Goal: Transaction & Acquisition: Purchase product/service

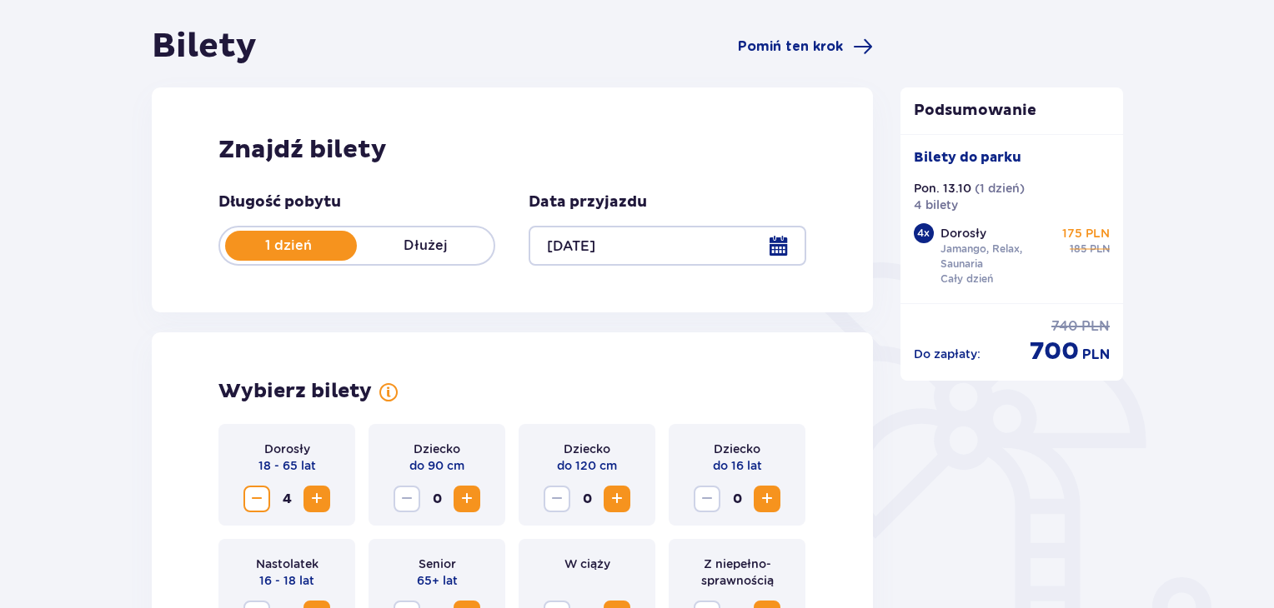
scroll to position [144, 0]
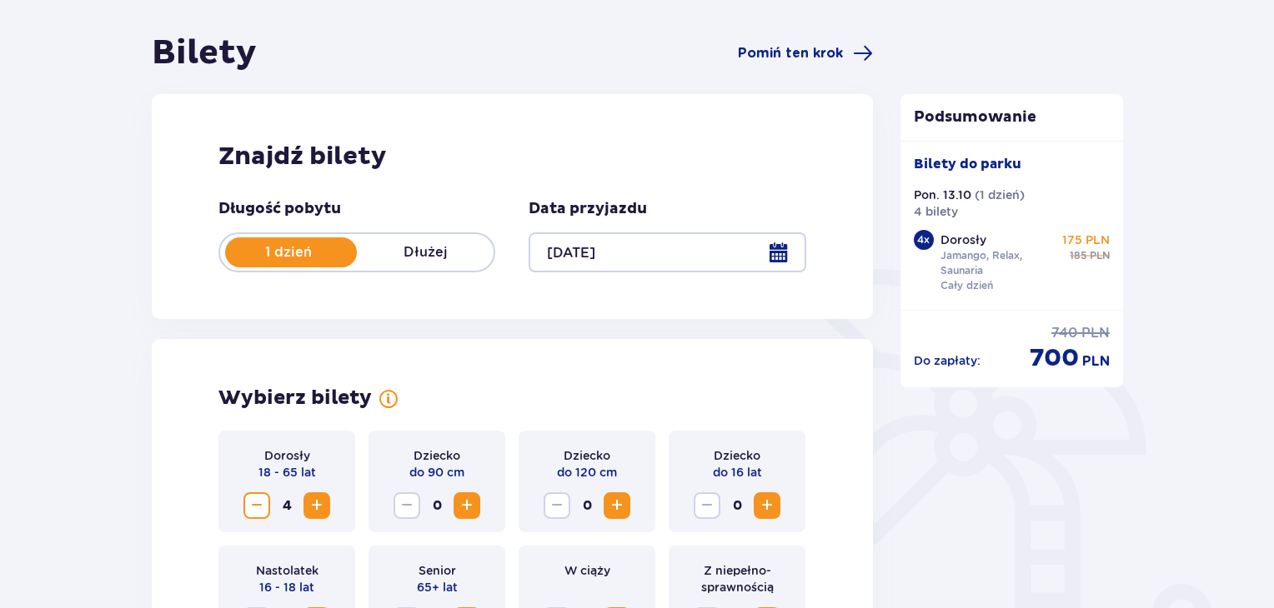
click at [779, 256] on div at bounding box center [666, 253] width 277 height 40
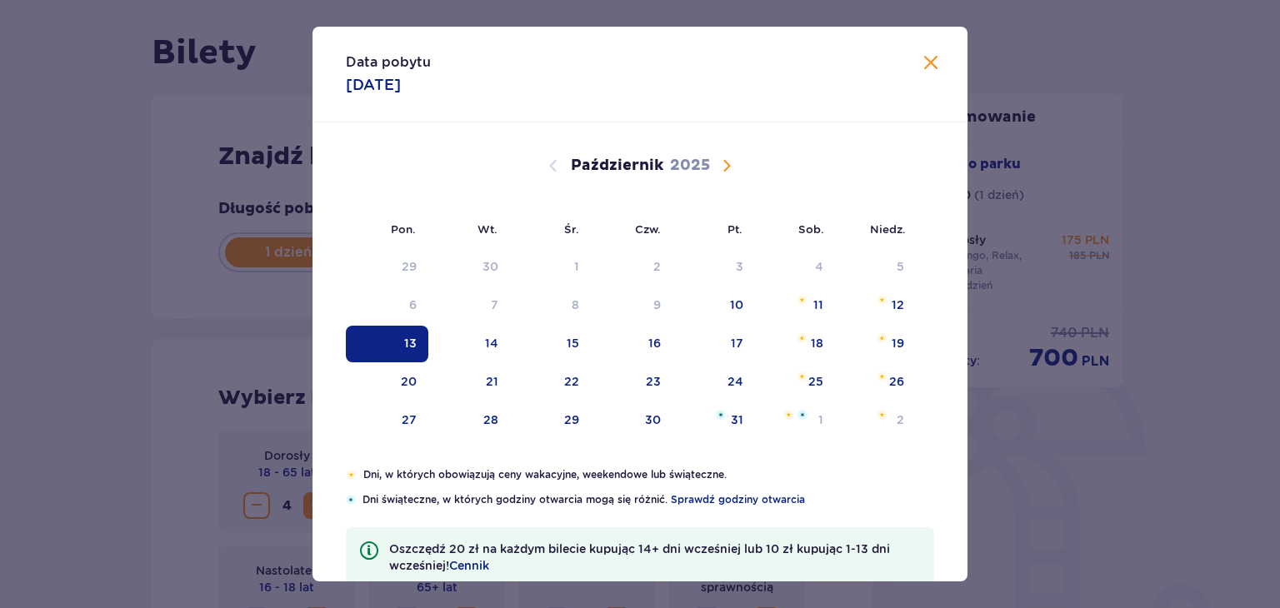
click at [124, 244] on div "Data pobytu [DATE] Pon. Wt. Śr. Czw. Pt. Sob. [GEOGRAPHIC_DATA]. [DATE] 1 2 3 4…" at bounding box center [640, 304] width 1280 height 608
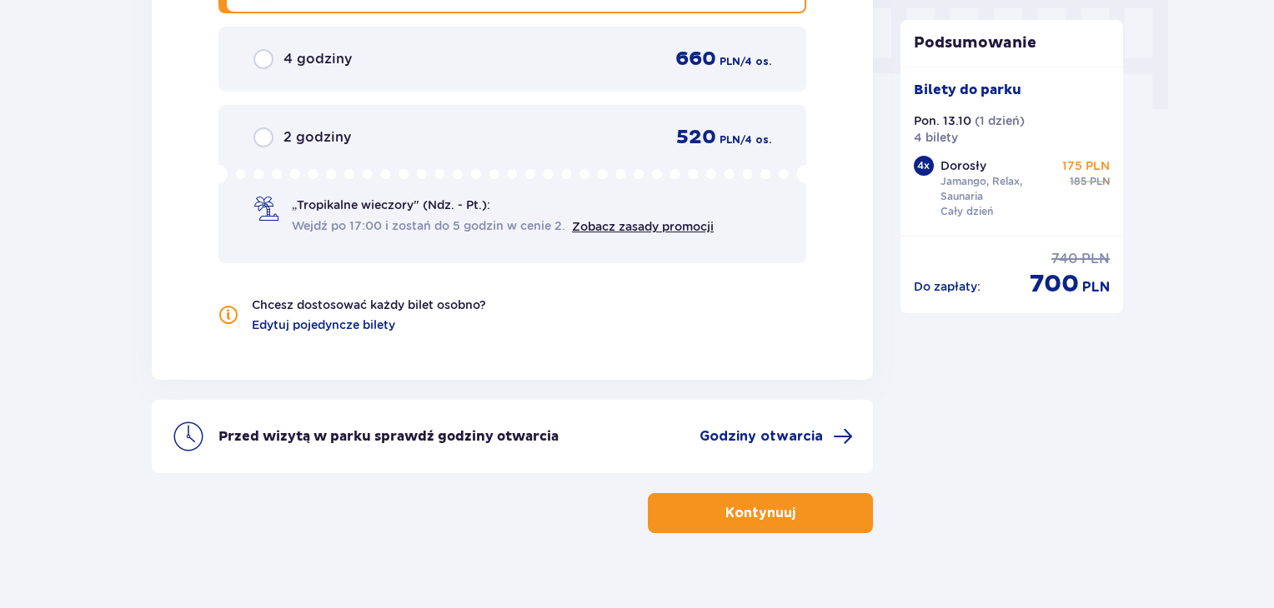
scroll to position [1710, 0]
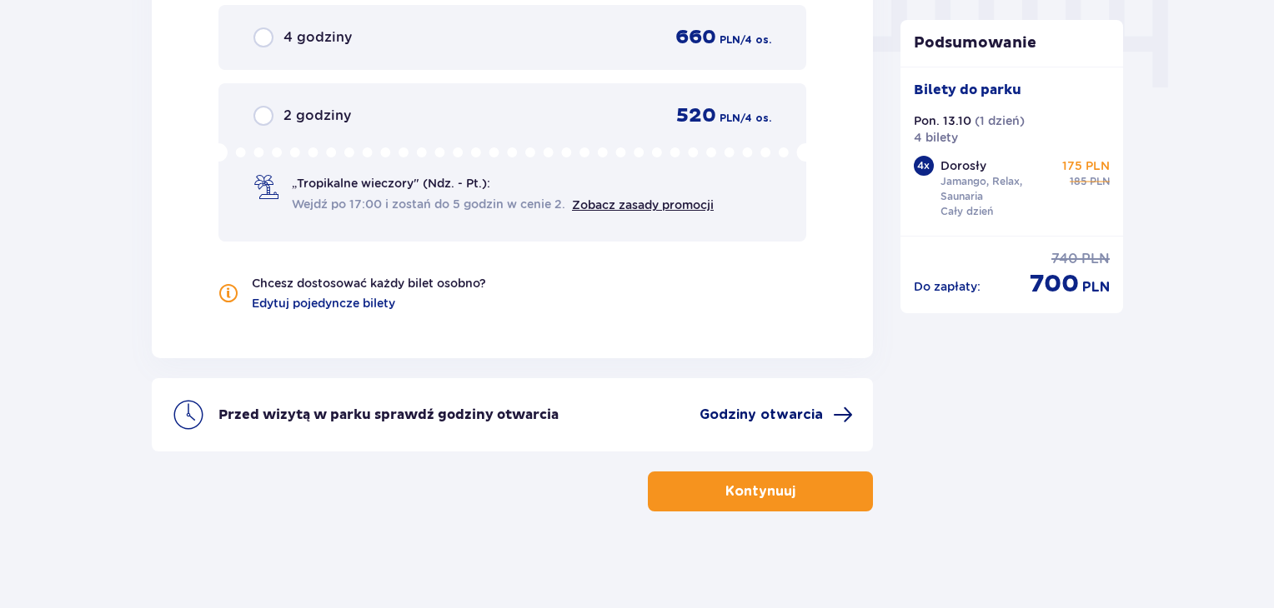
click at [744, 414] on span "Godziny otwarcia" at bounding box center [760, 415] width 123 height 18
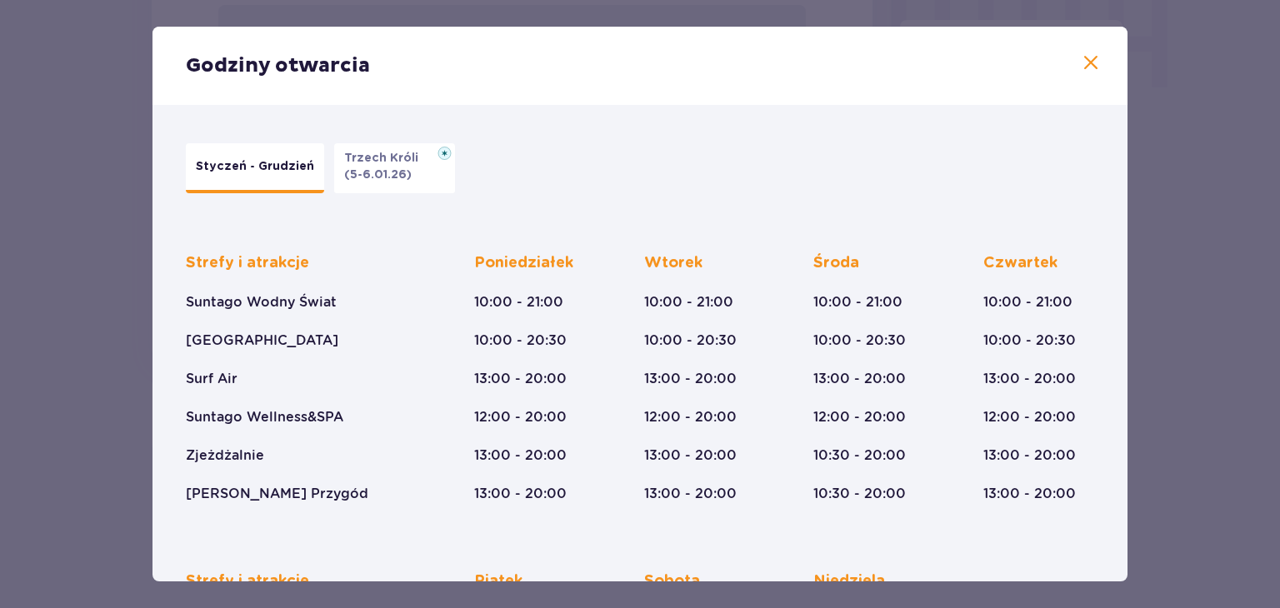
click at [78, 348] on div "Godziny otwarcia Styczeń - Grudzień Trzech Króli (5-6.01.26) Strefy i atrakcje …" at bounding box center [640, 304] width 1280 height 608
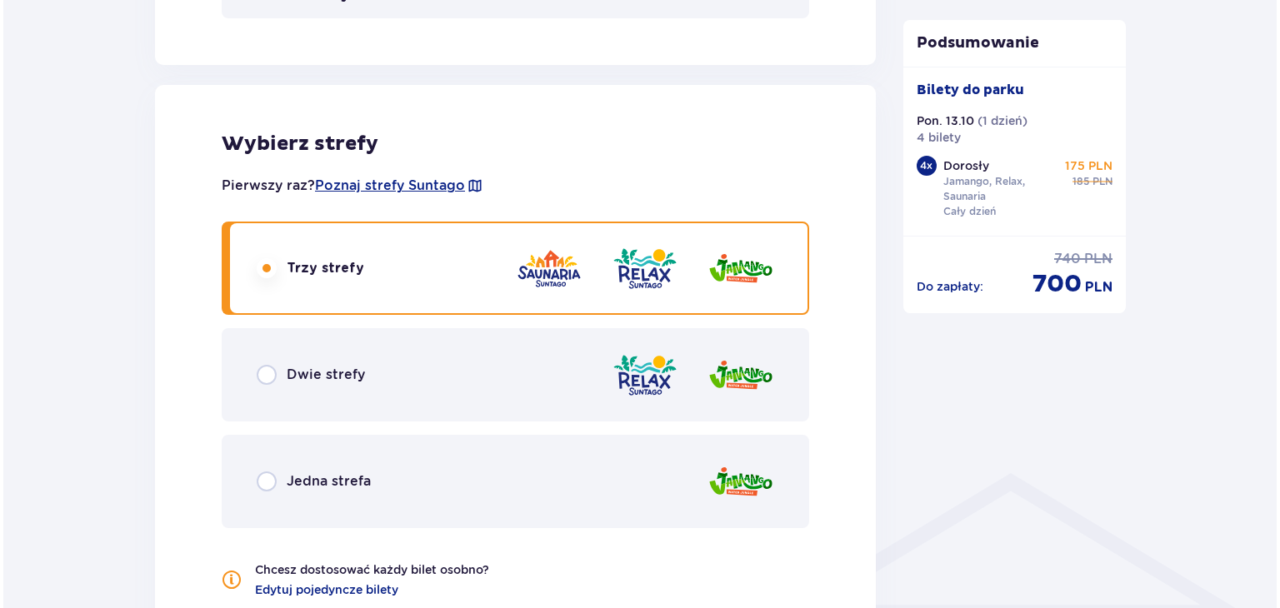
scroll to position [1015, 0]
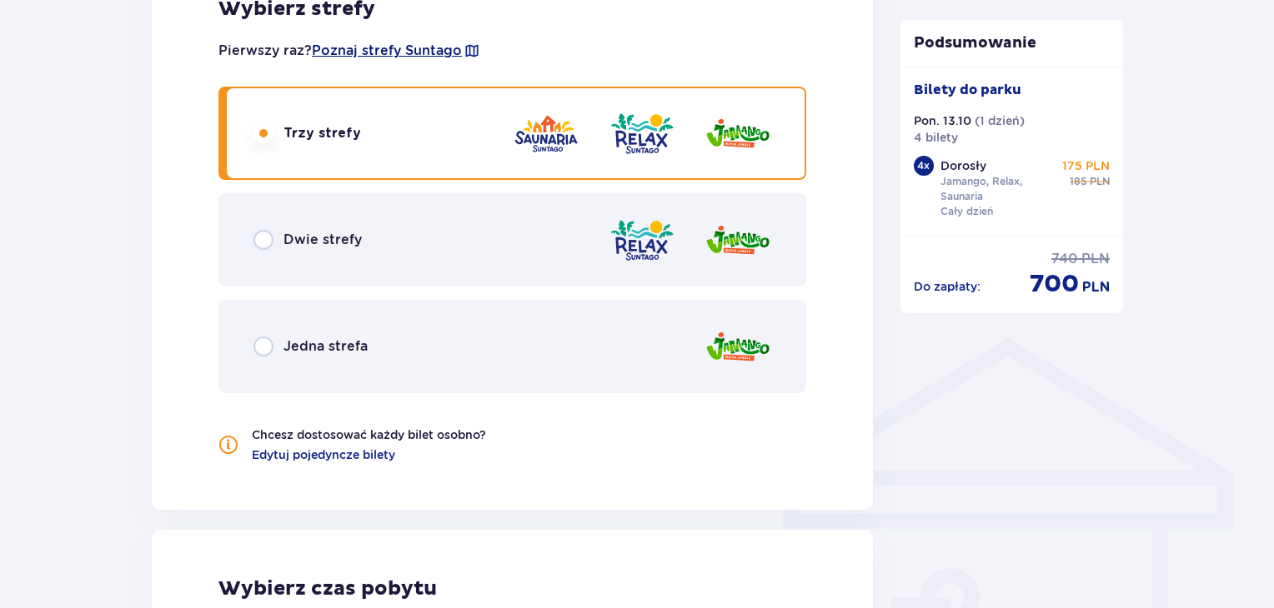
click at [432, 56] on span "Poznaj strefy Suntago" at bounding box center [387, 51] width 150 height 18
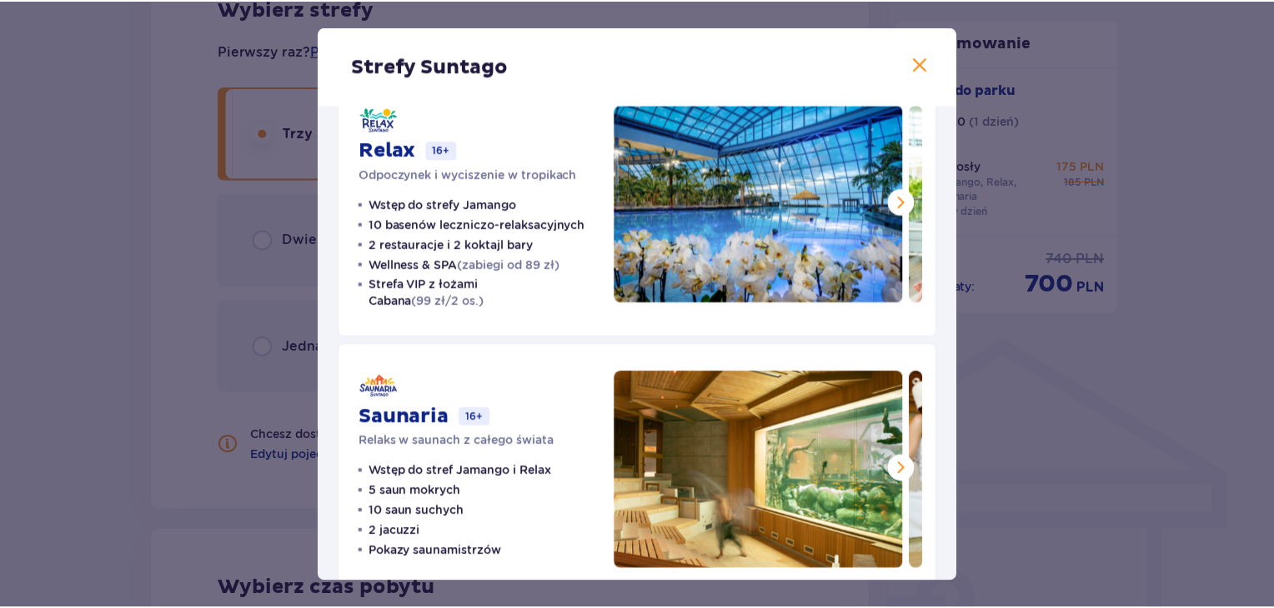
scroll to position [348, 0]
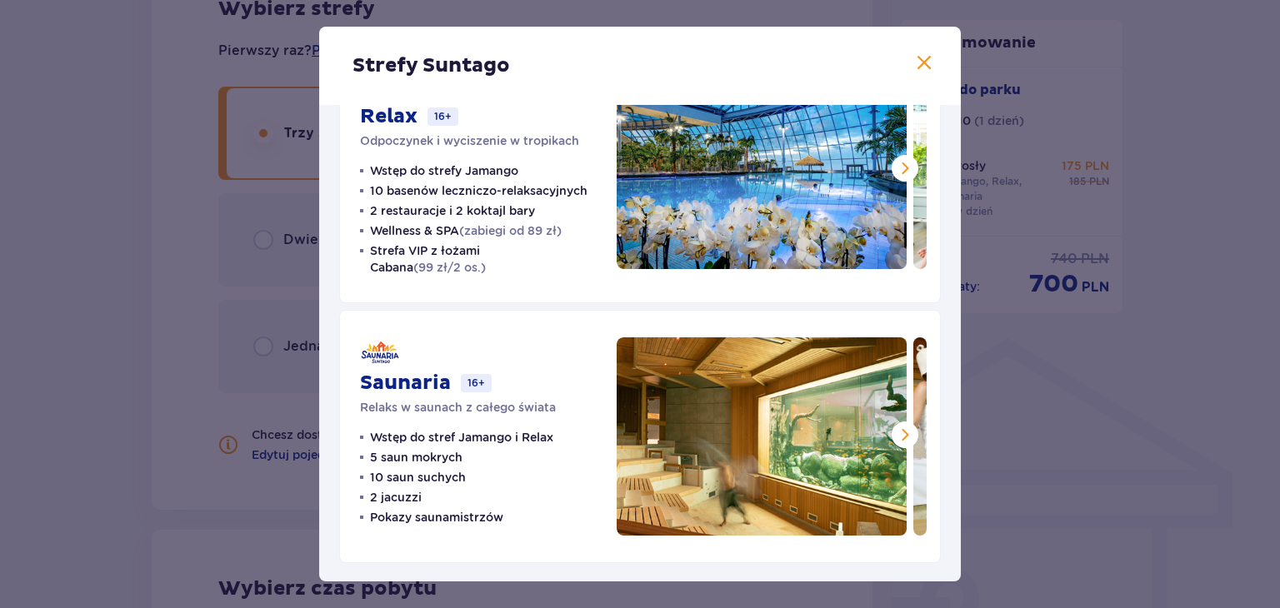
click at [112, 247] on div "Strefy Suntago Jamango Wodna rozrywka dla całej rodziny 35 zjeżdżalni 7 basenów…" at bounding box center [640, 304] width 1280 height 608
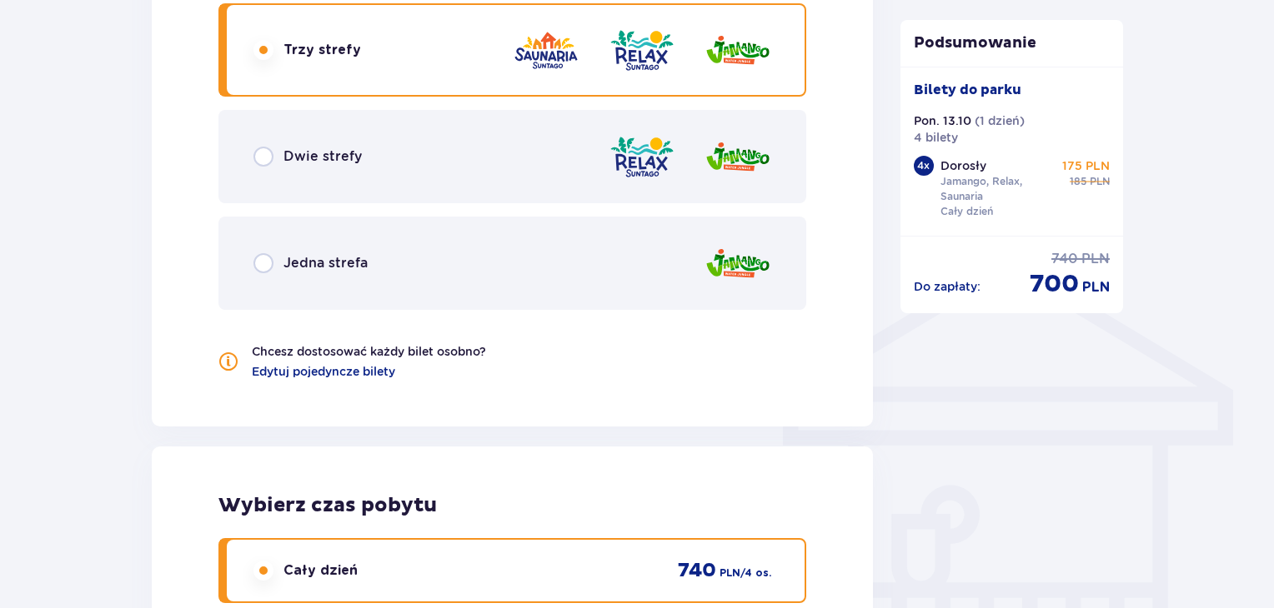
scroll to position [1076, 0]
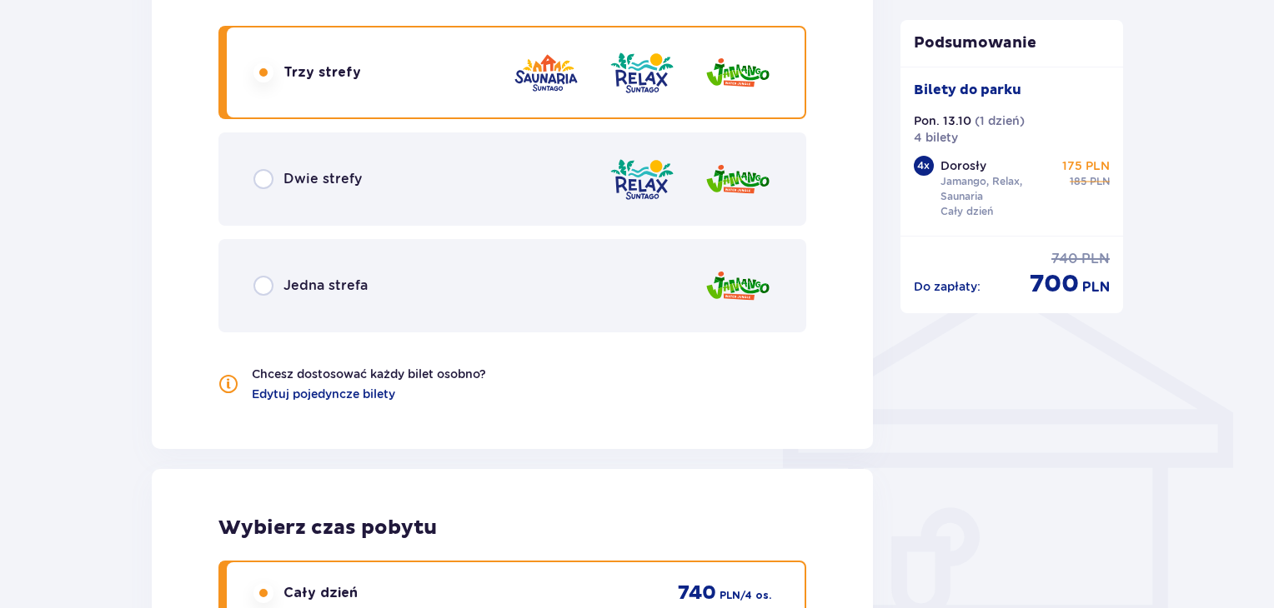
click at [432, 198] on div "Dwie strefy" at bounding box center [512, 179] width 588 height 93
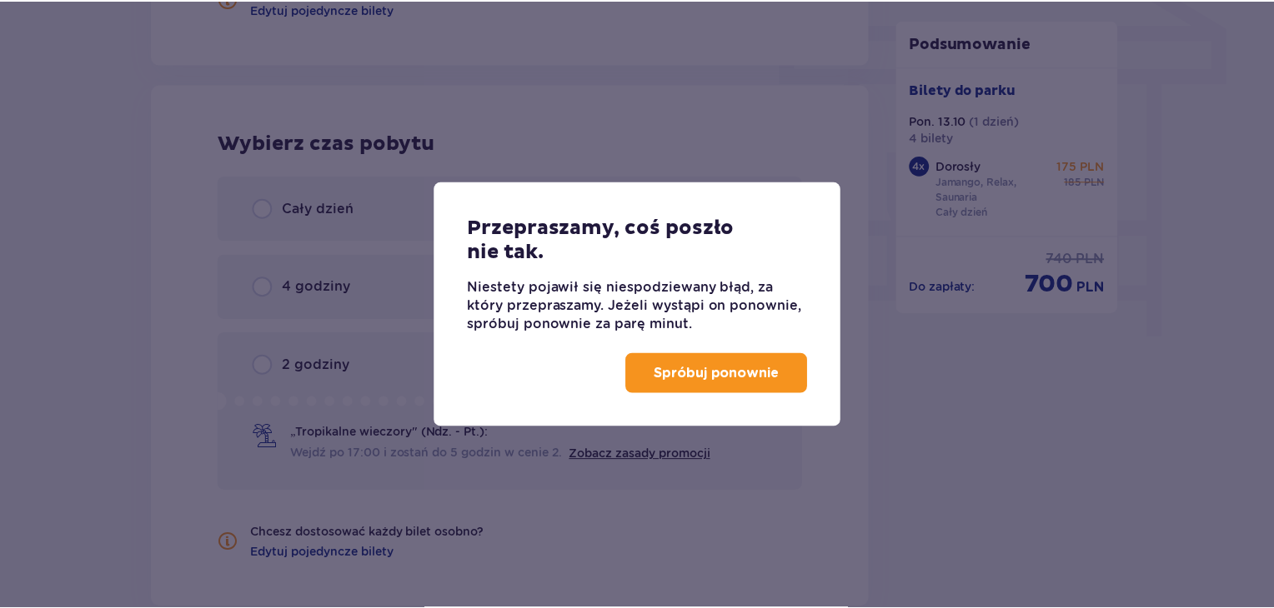
scroll to position [1505, 0]
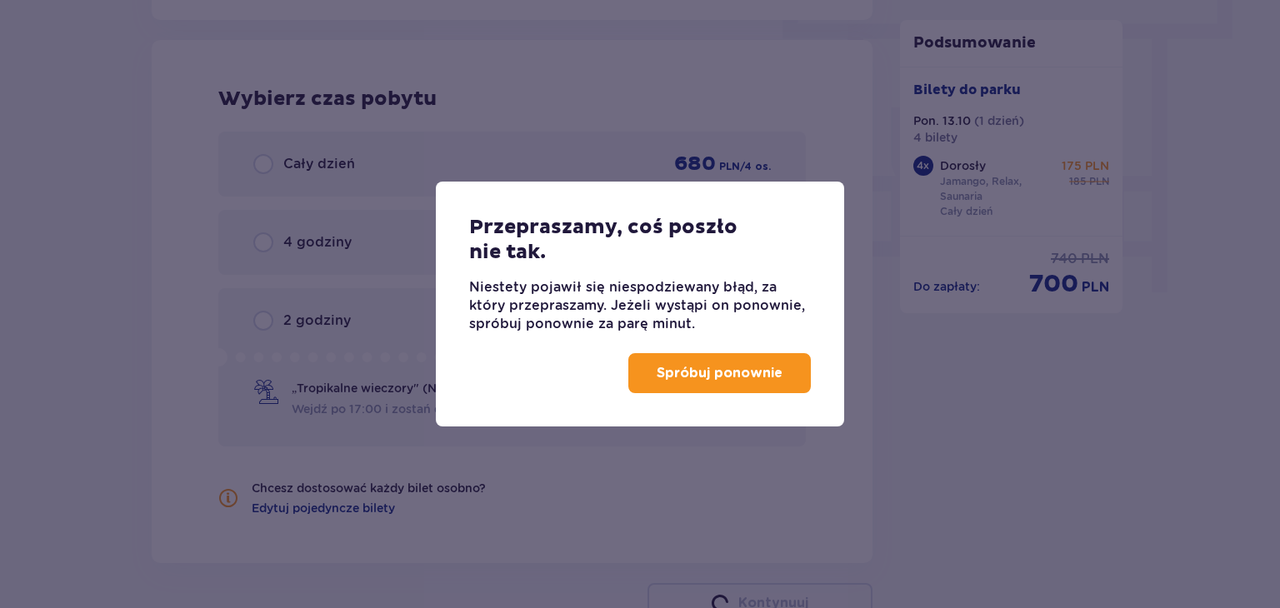
click at [663, 367] on p "Spróbuj ponownie" at bounding box center [720, 373] width 126 height 18
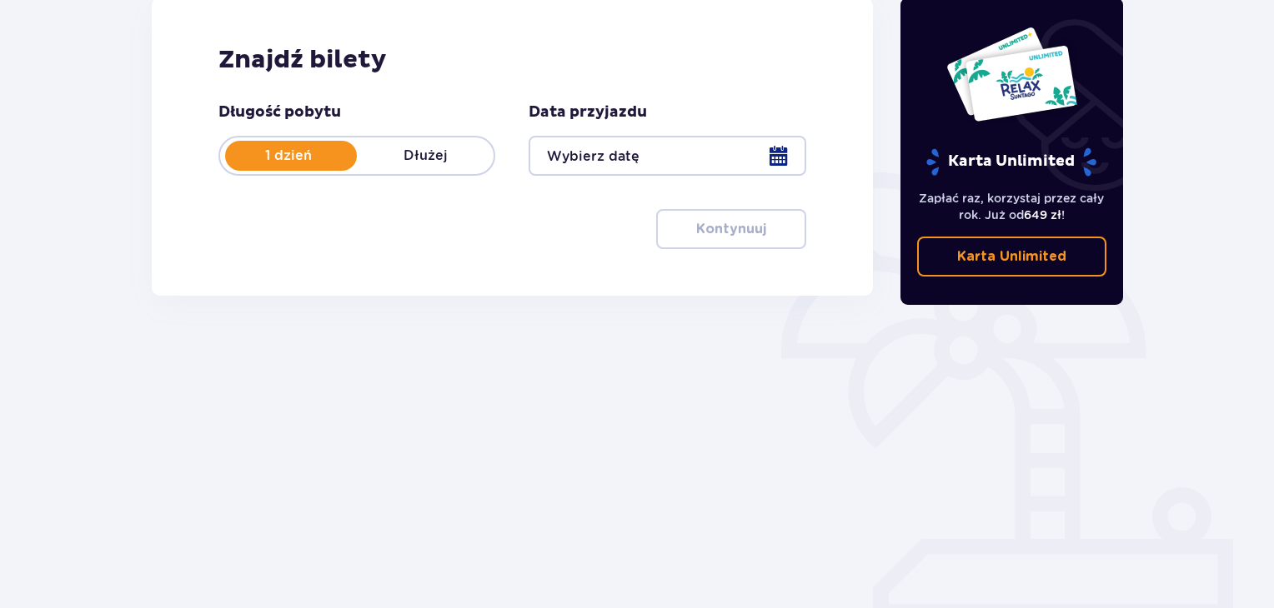
click at [663, 148] on div at bounding box center [666, 156] width 277 height 40
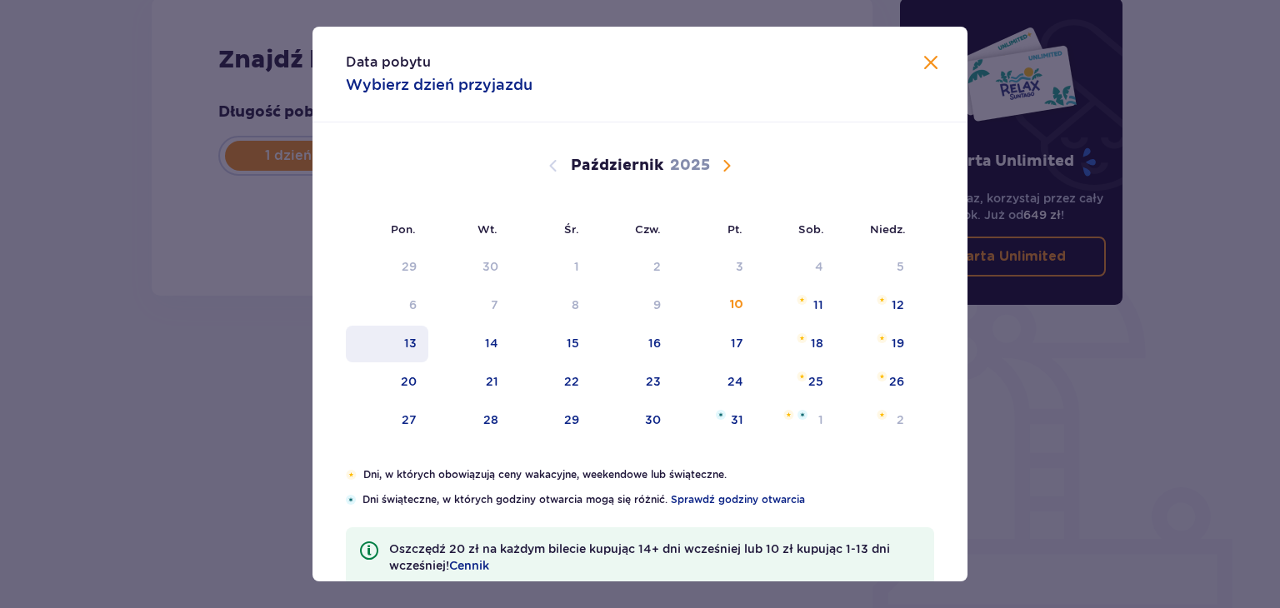
click at [413, 339] on div "13" at bounding box center [410, 343] width 13 height 17
type input "13.10.25"
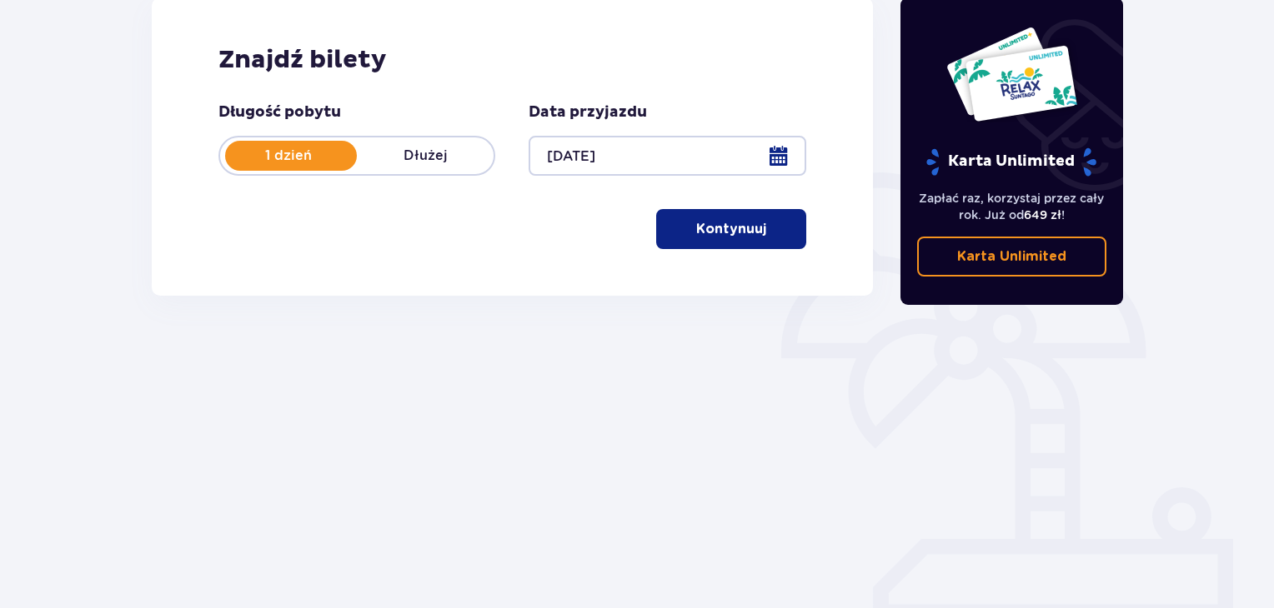
click at [1084, 394] on div "Karta Unlimited Zapłać raz, korzystaj przez cały rok. Już od 649 zł ! Karta Unl…" at bounding box center [1012, 222] width 250 height 573
click at [714, 233] on p "Kontynuuj" at bounding box center [731, 229] width 70 height 18
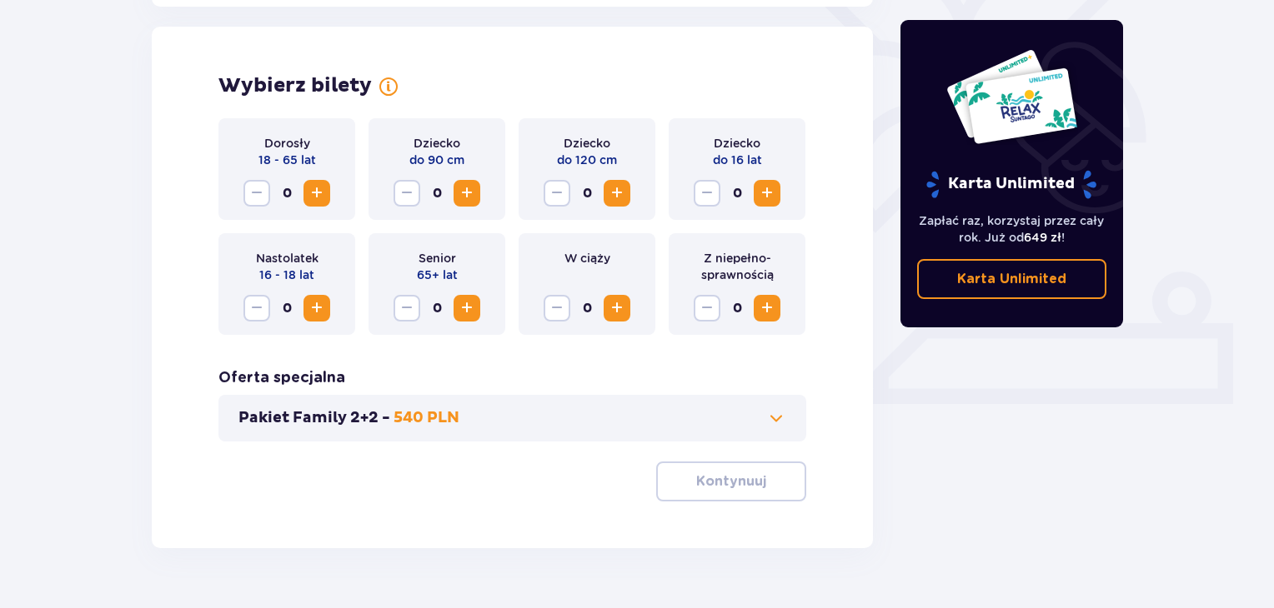
scroll to position [463, 0]
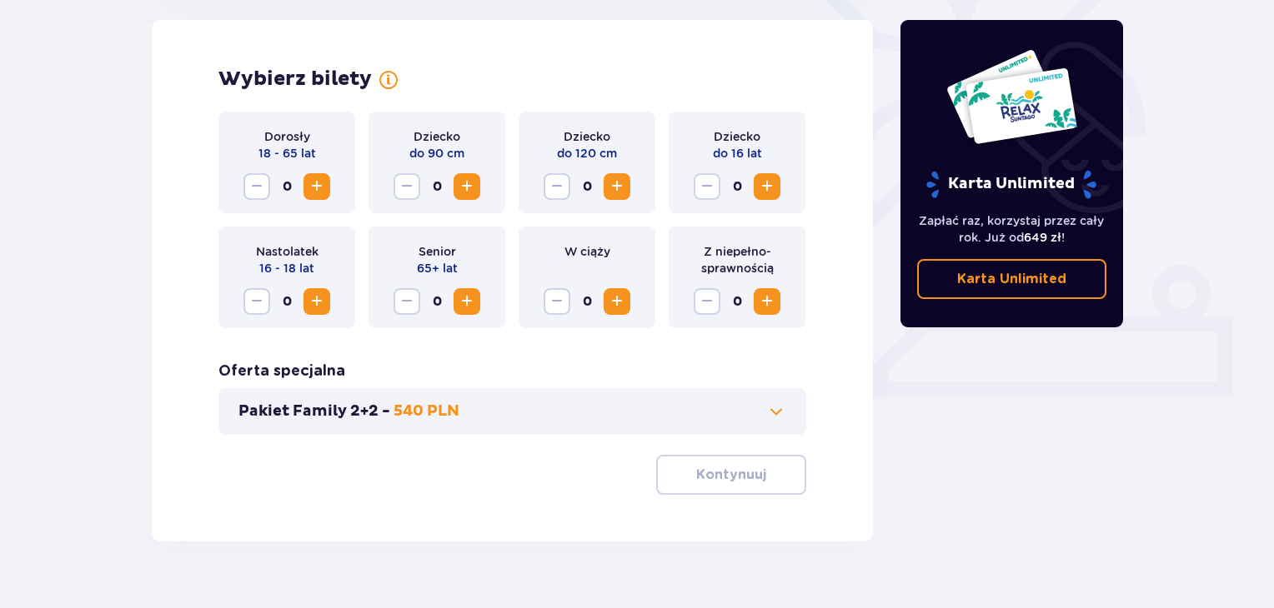
click at [316, 191] on span "Zwiększ" at bounding box center [317, 187] width 20 height 20
click at [718, 474] on p "Kontynuuj" at bounding box center [731, 475] width 70 height 18
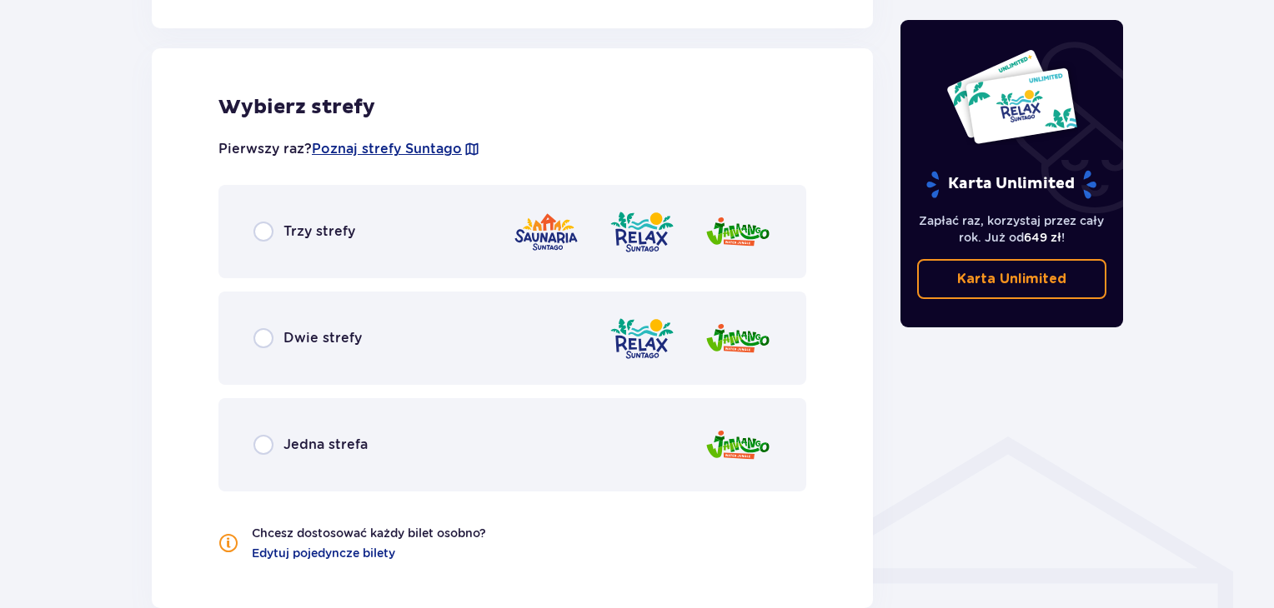
scroll to position [925, 0]
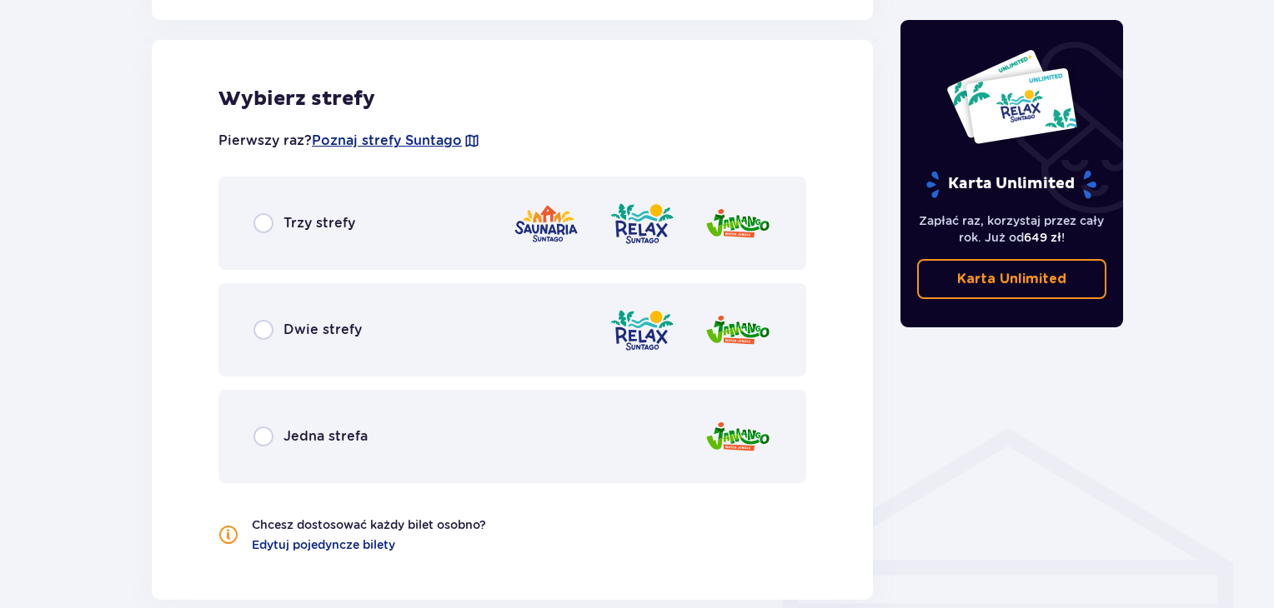
click at [403, 247] on div "Trzy strefy" at bounding box center [512, 223] width 588 height 93
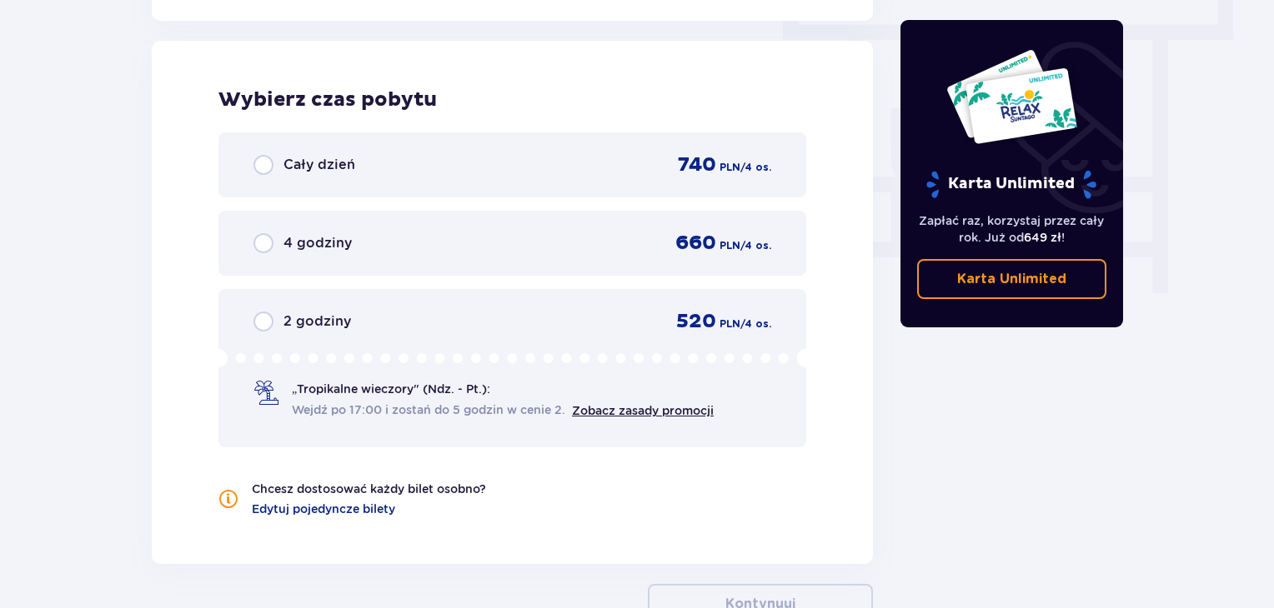
scroll to position [1505, 0]
click at [321, 164] on span "Cały dzień" at bounding box center [319, 164] width 72 height 18
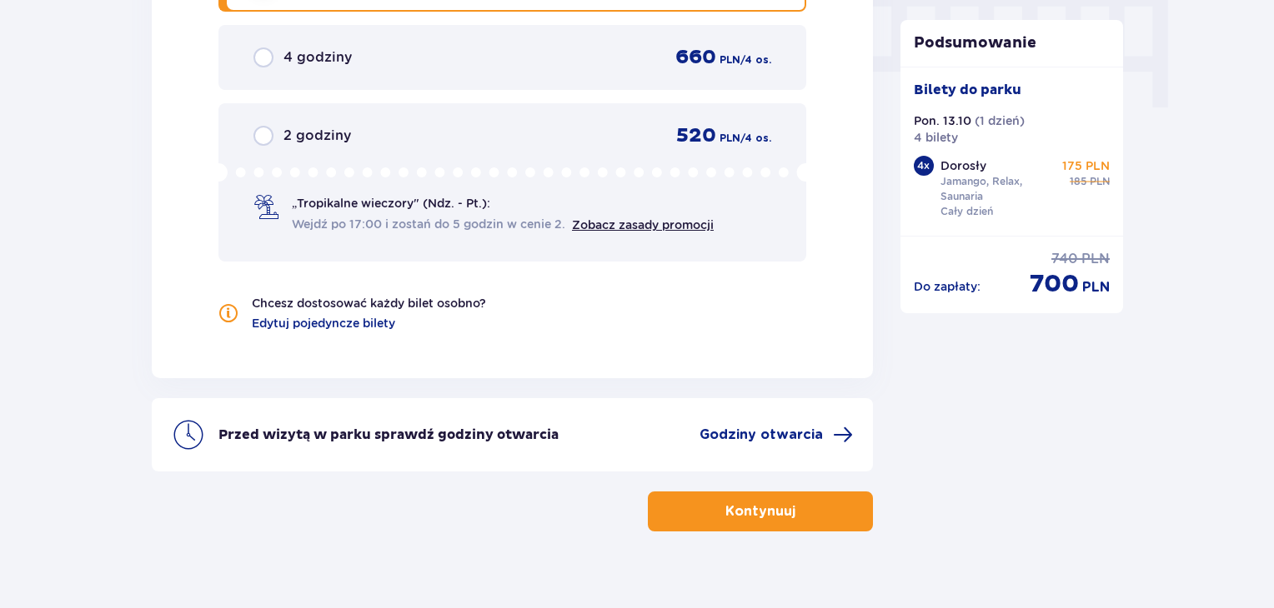
scroll to position [1712, 0]
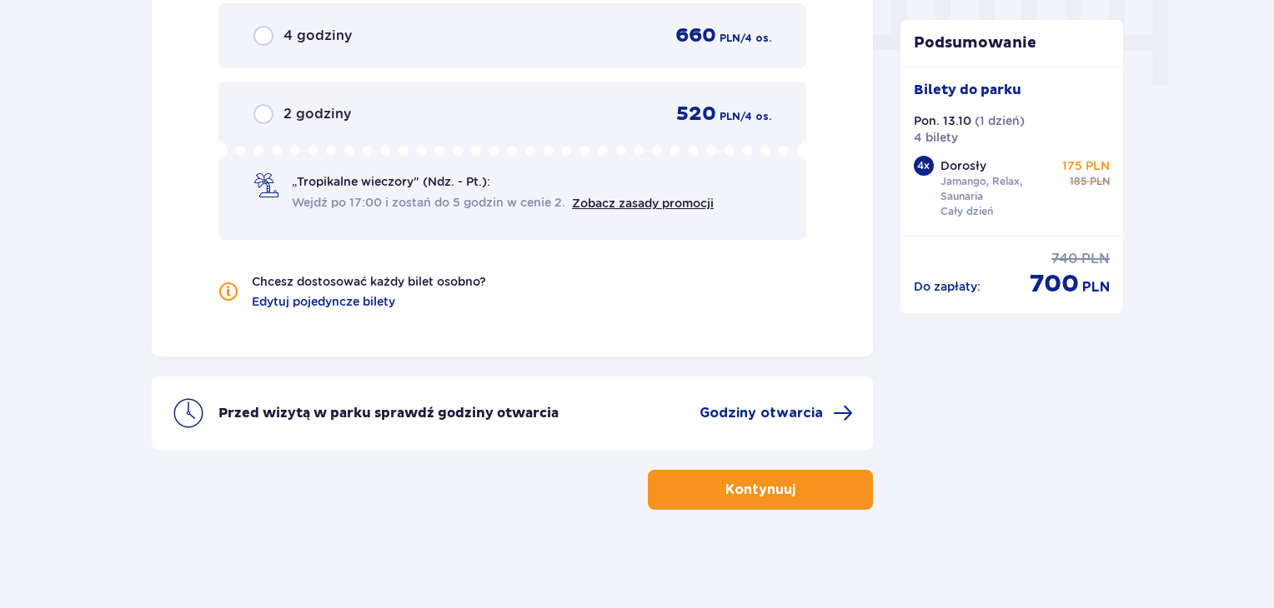
click at [764, 481] on p "Kontynuuj" at bounding box center [760, 490] width 70 height 18
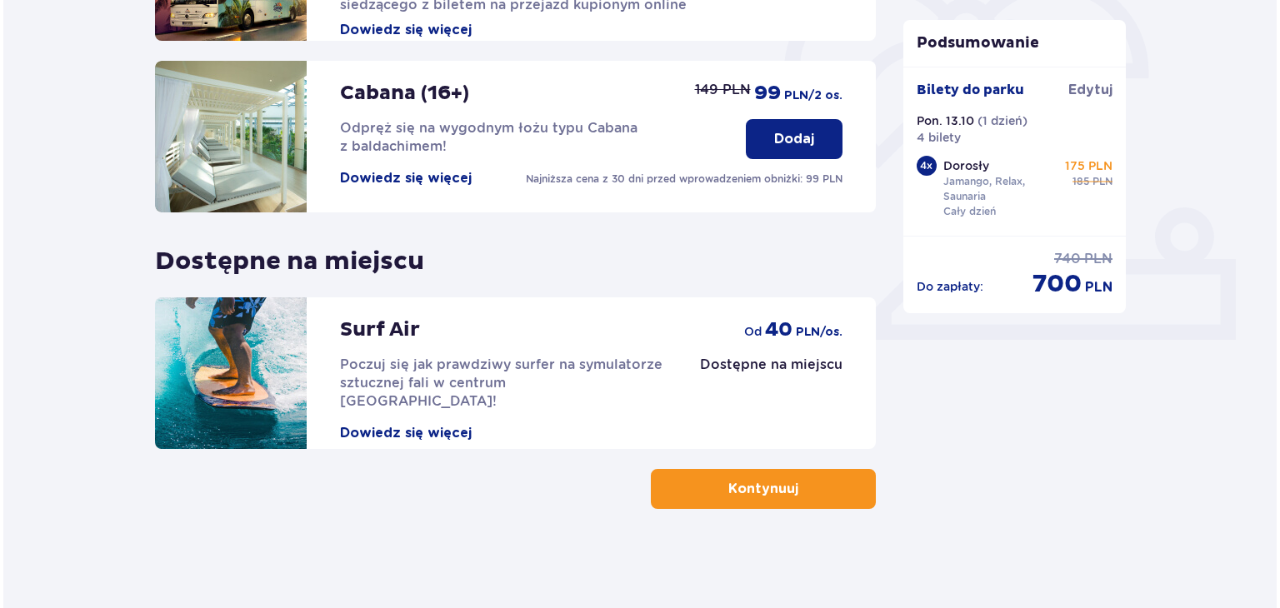
scroll to position [86, 0]
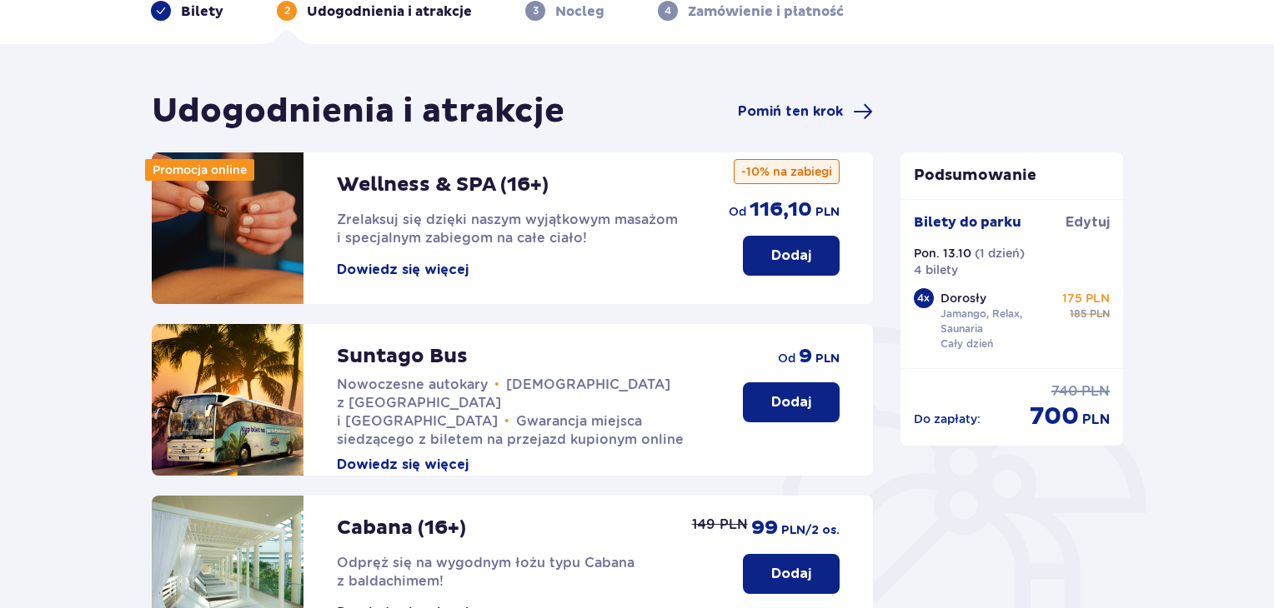
click at [428, 262] on button "Dowiedz się więcej" at bounding box center [403, 270] width 132 height 18
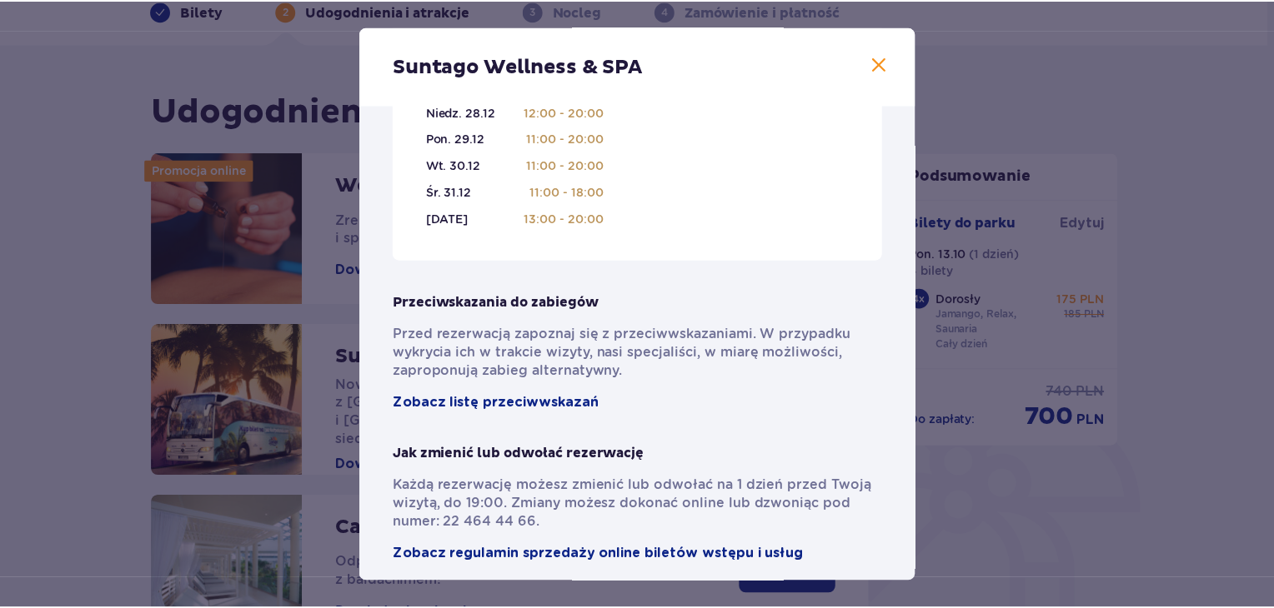
scroll to position [1194, 0]
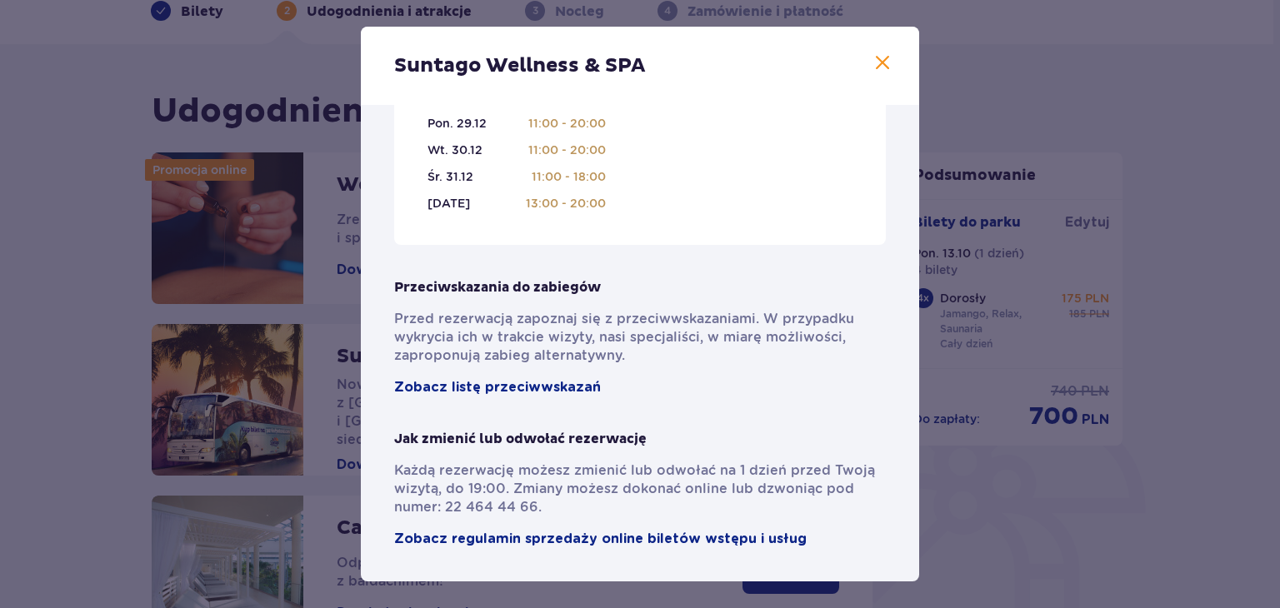
click at [879, 62] on span at bounding box center [883, 63] width 20 height 20
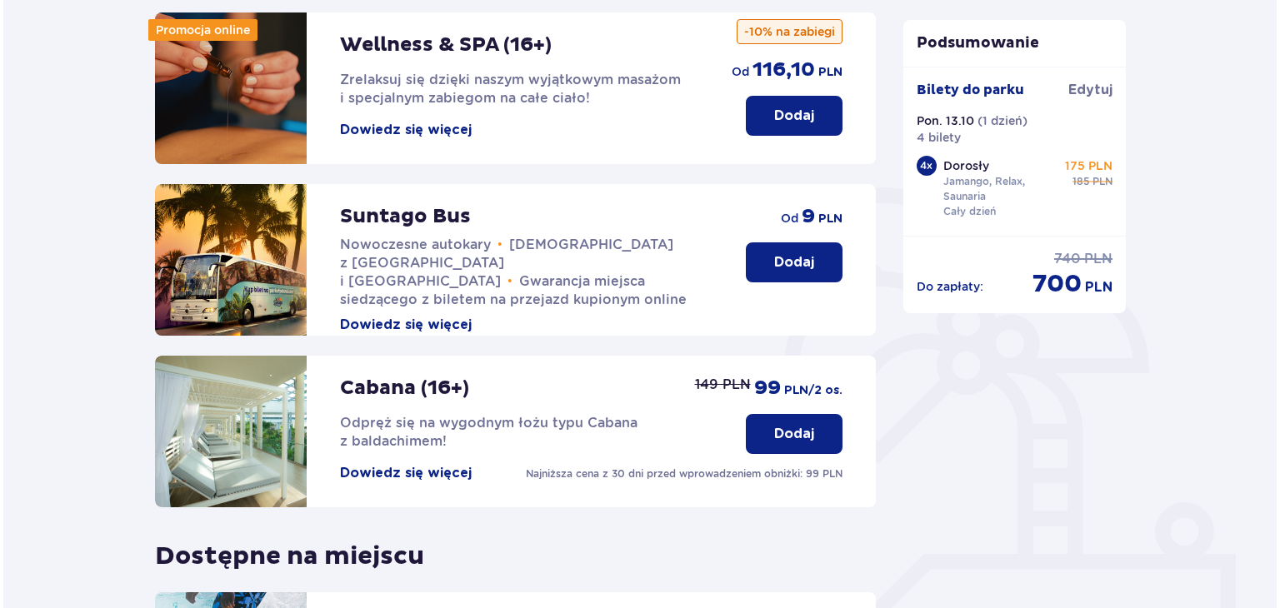
scroll to position [188, 0]
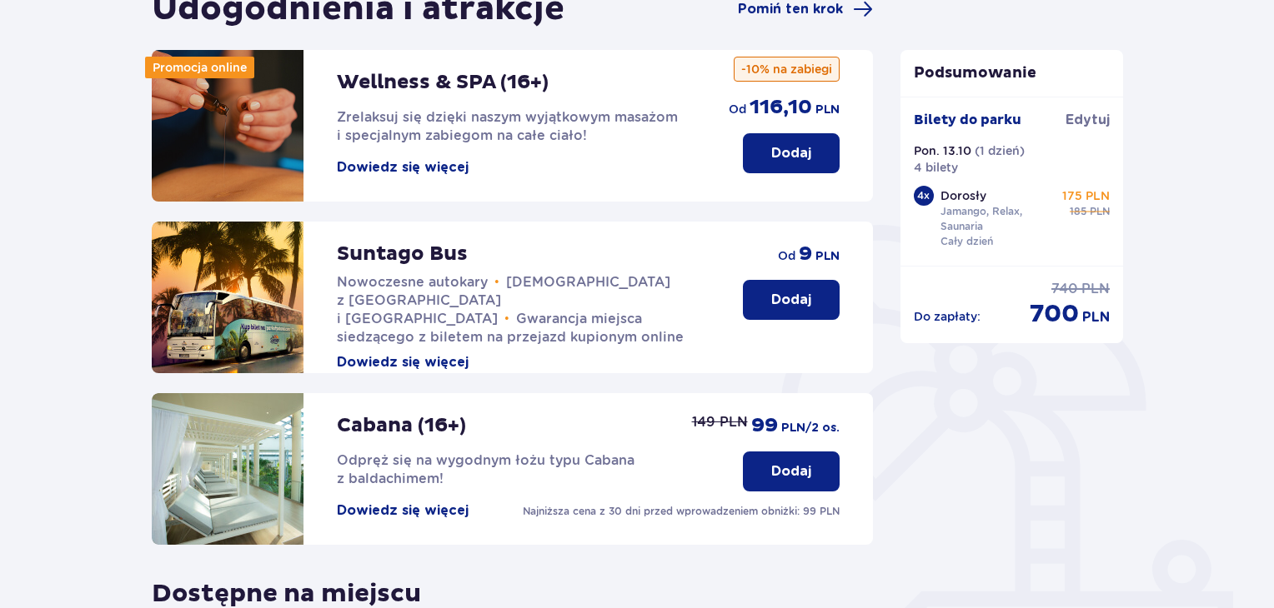
click at [427, 161] on button "Dowiedz się więcej" at bounding box center [403, 167] width 132 height 18
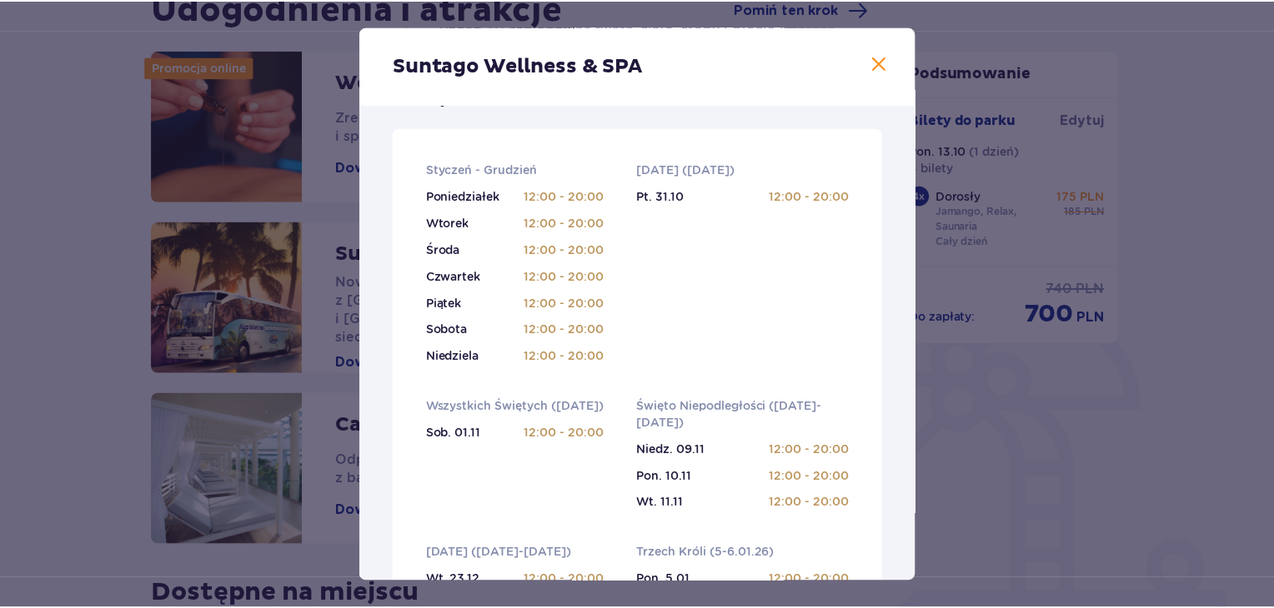
scroll to position [580, 0]
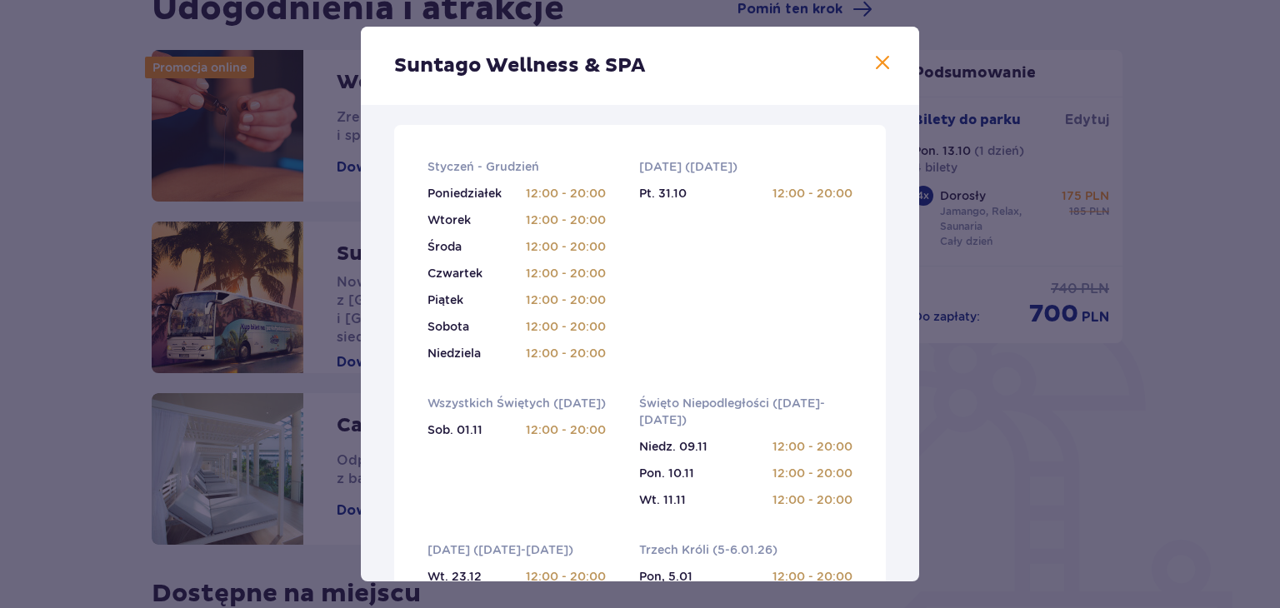
click at [876, 66] on span at bounding box center [883, 63] width 20 height 20
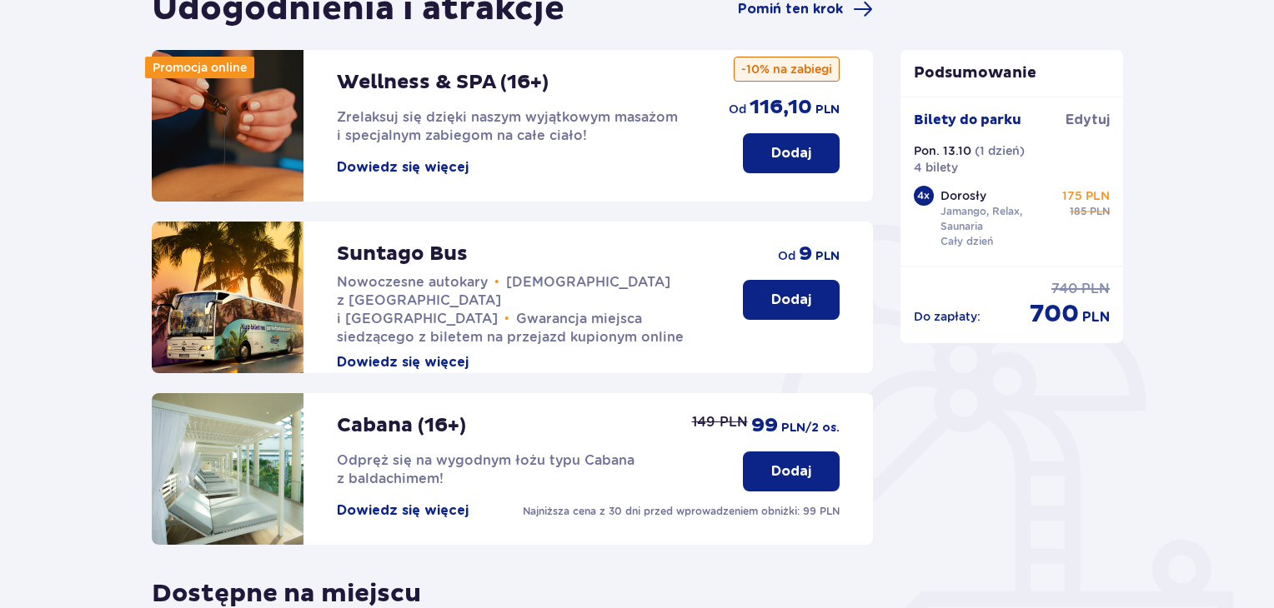
click at [817, 146] on button "Dodaj" at bounding box center [791, 153] width 97 height 40
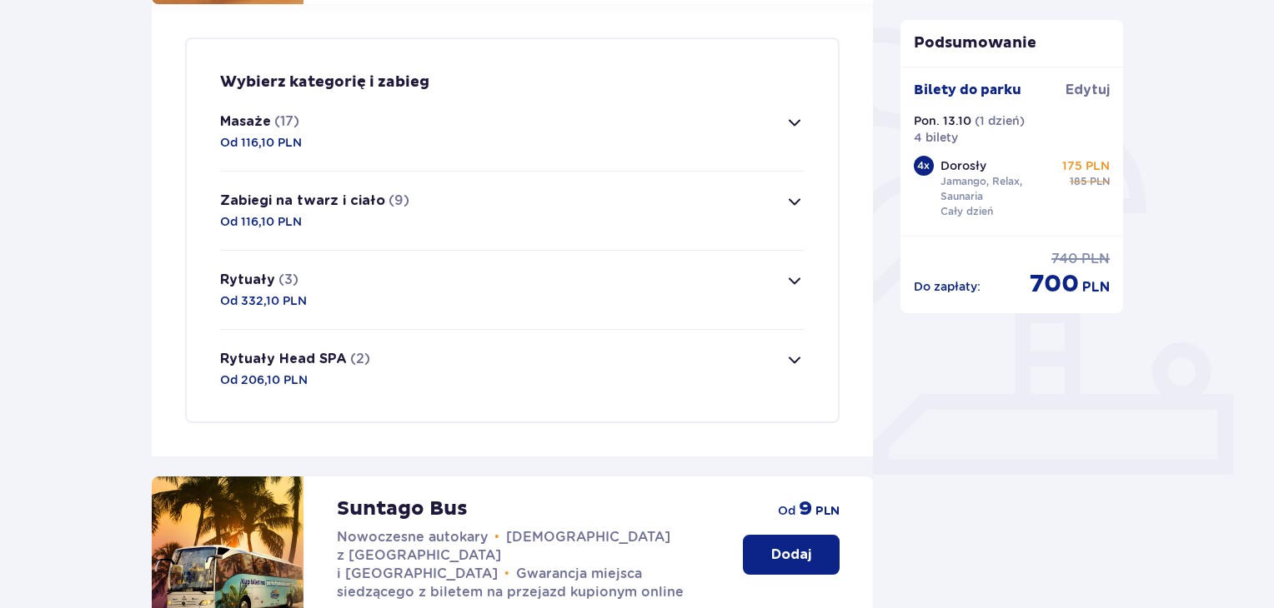
scroll to position [403, 0]
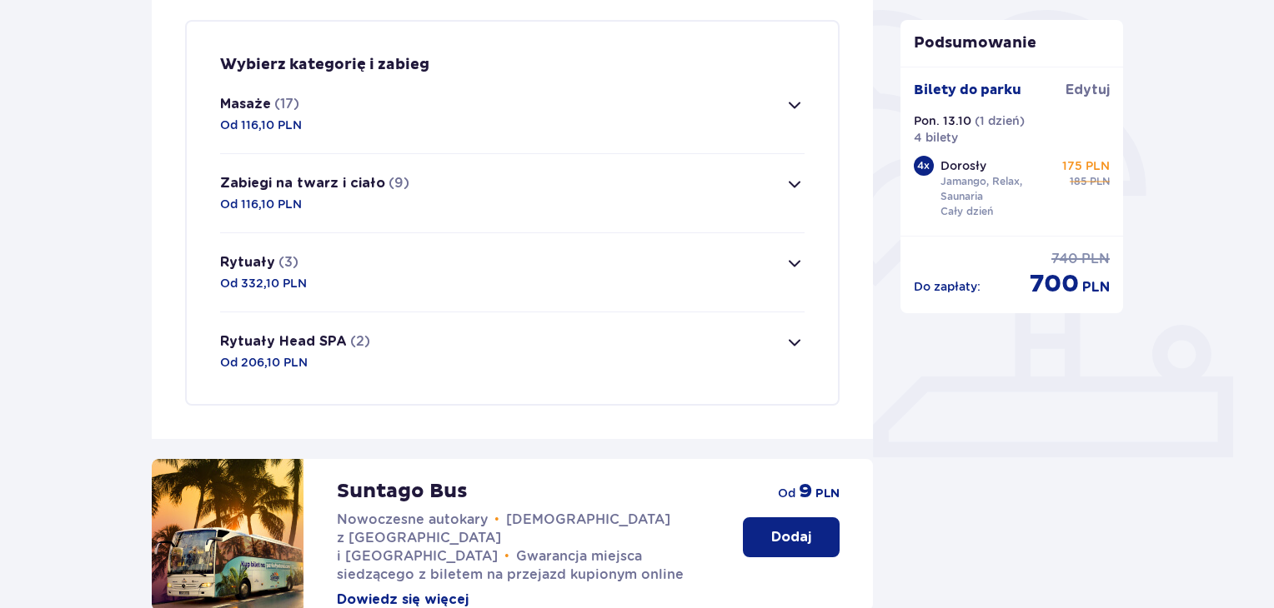
click at [789, 102] on span "button" at bounding box center [794, 105] width 20 height 20
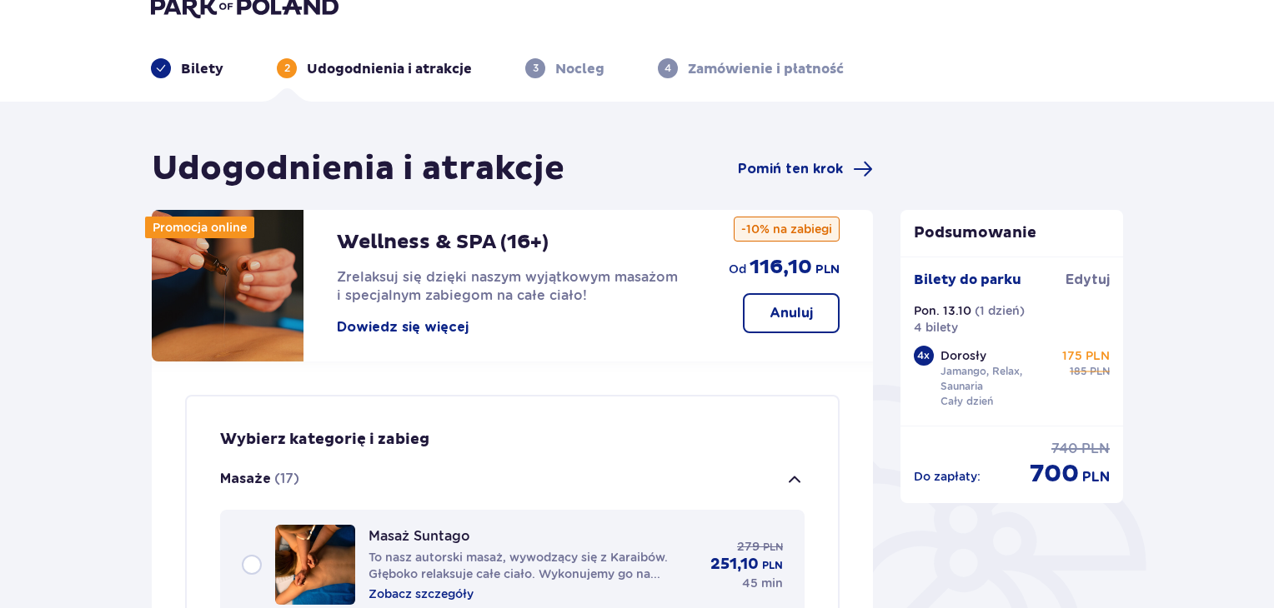
scroll to position [28, 0]
click at [799, 478] on span "button" at bounding box center [794, 481] width 20 height 20
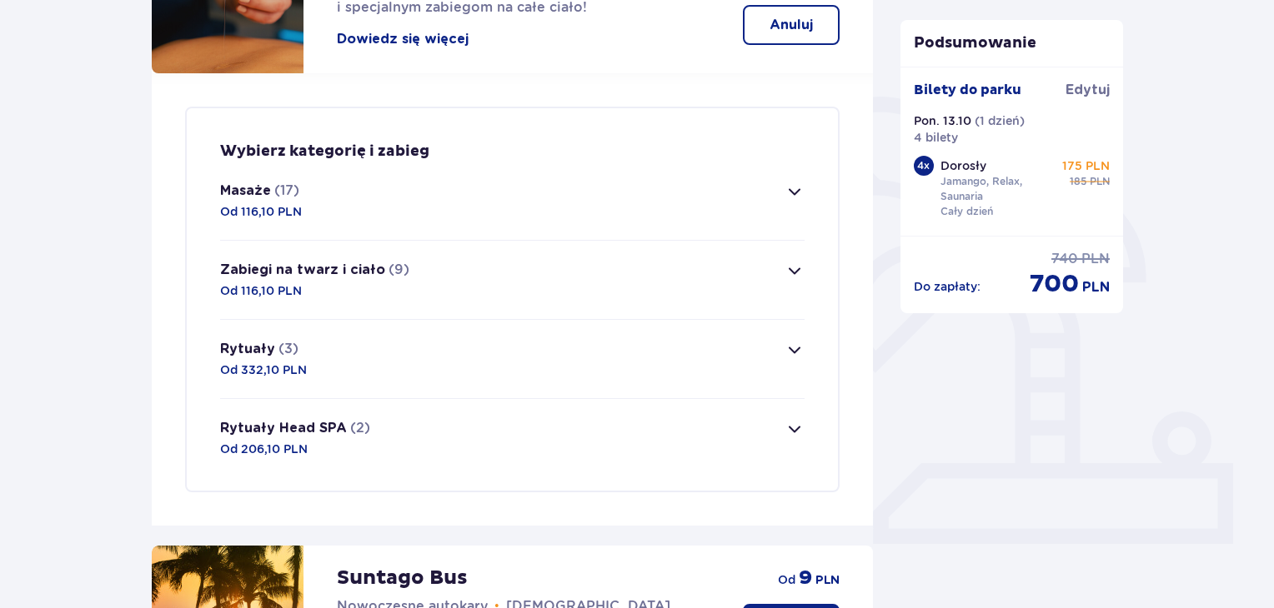
scroll to position [327, 0]
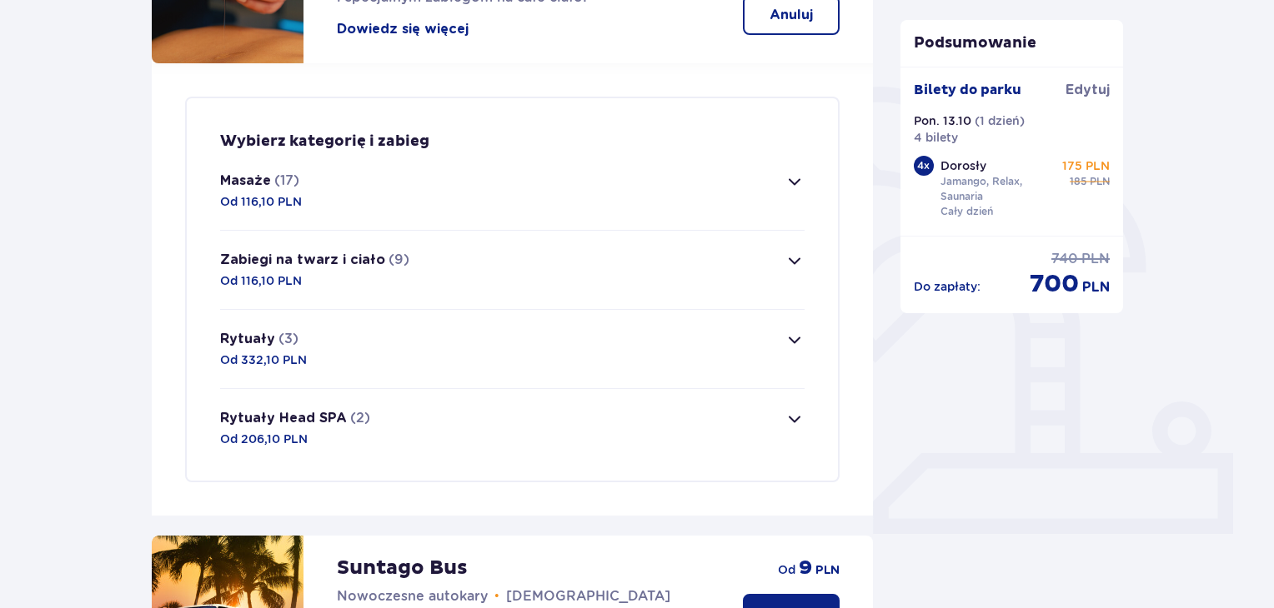
click at [794, 262] on span "button" at bounding box center [794, 261] width 20 height 20
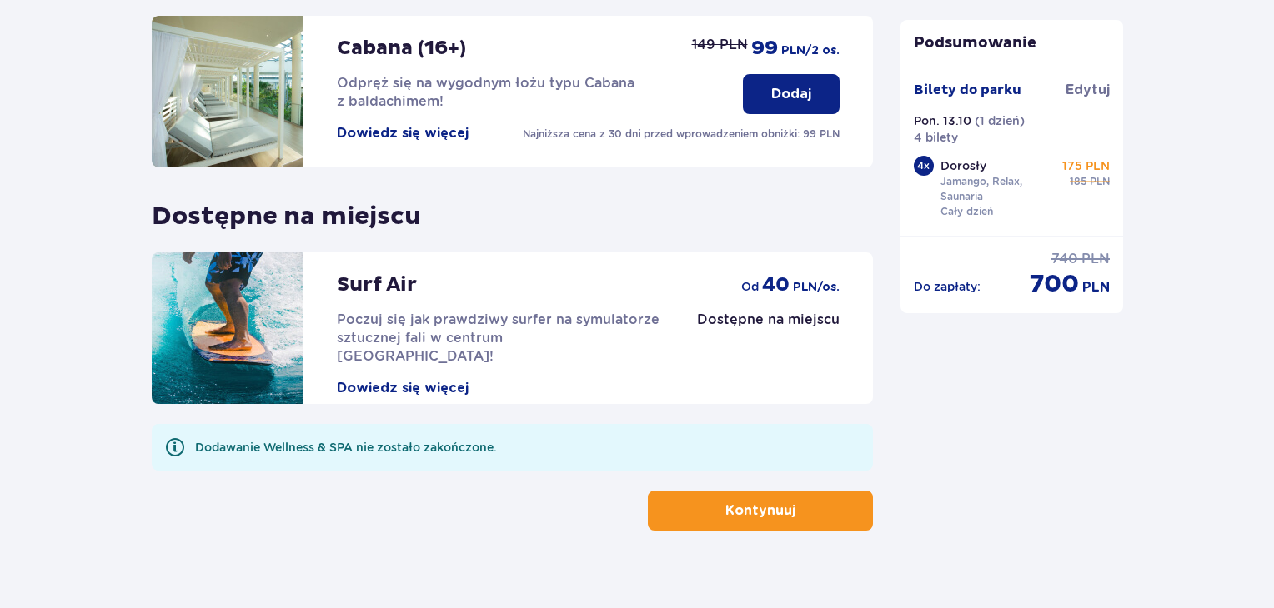
scroll to position [2500, 0]
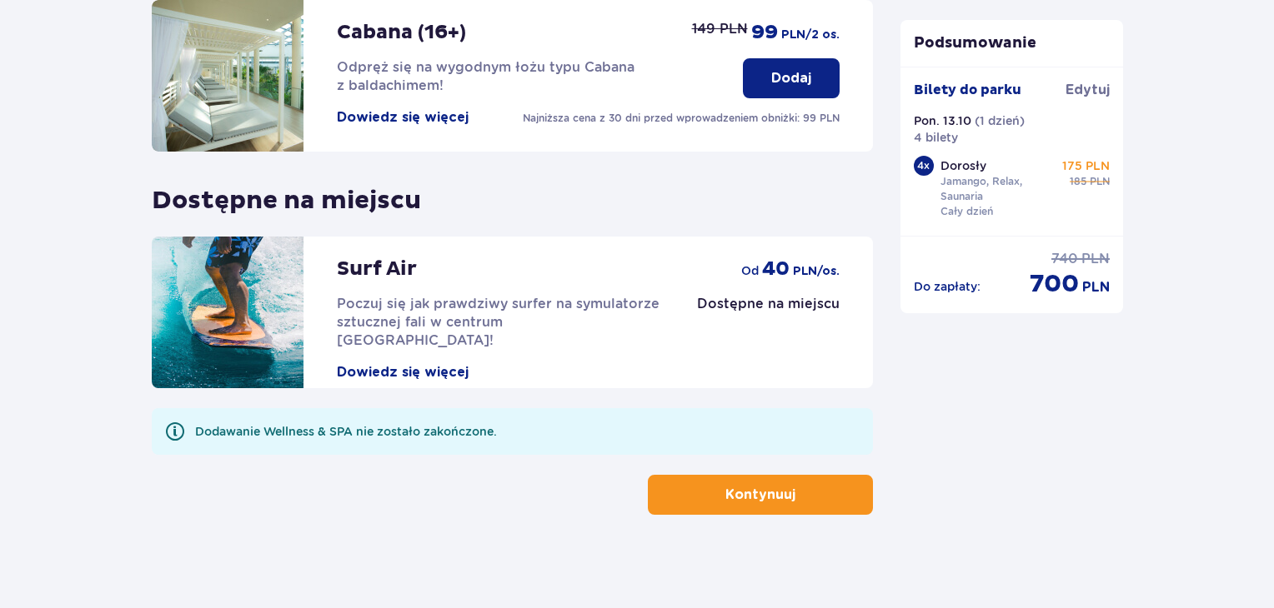
click at [746, 490] on p "Kontynuuj" at bounding box center [760, 495] width 70 height 18
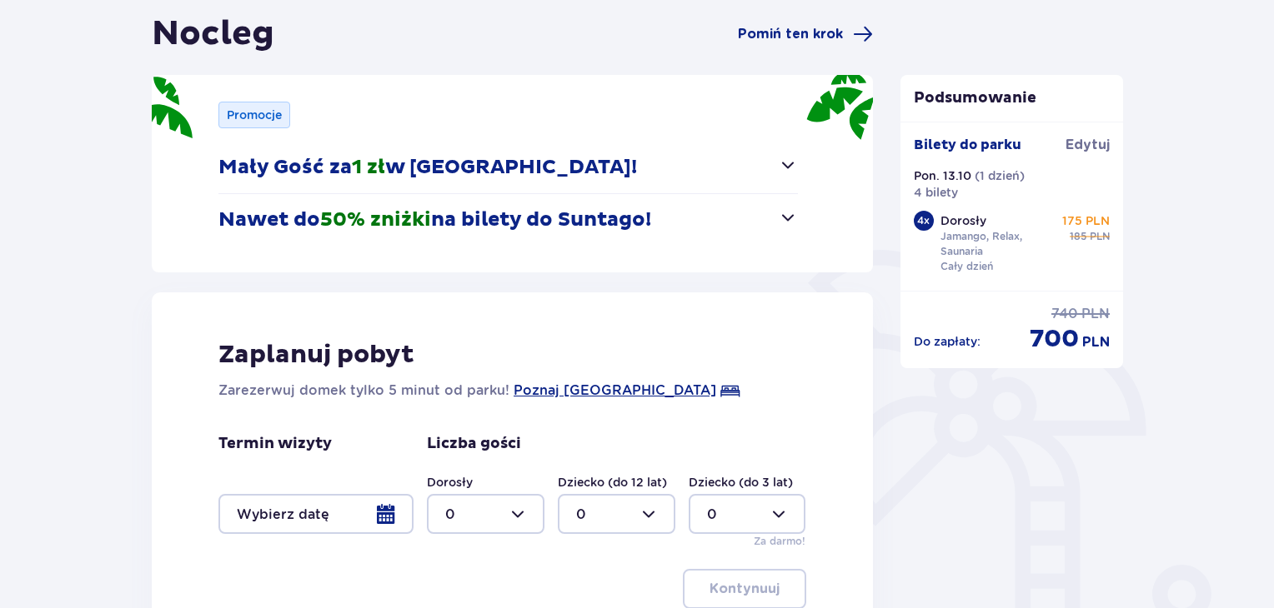
scroll to position [370, 0]
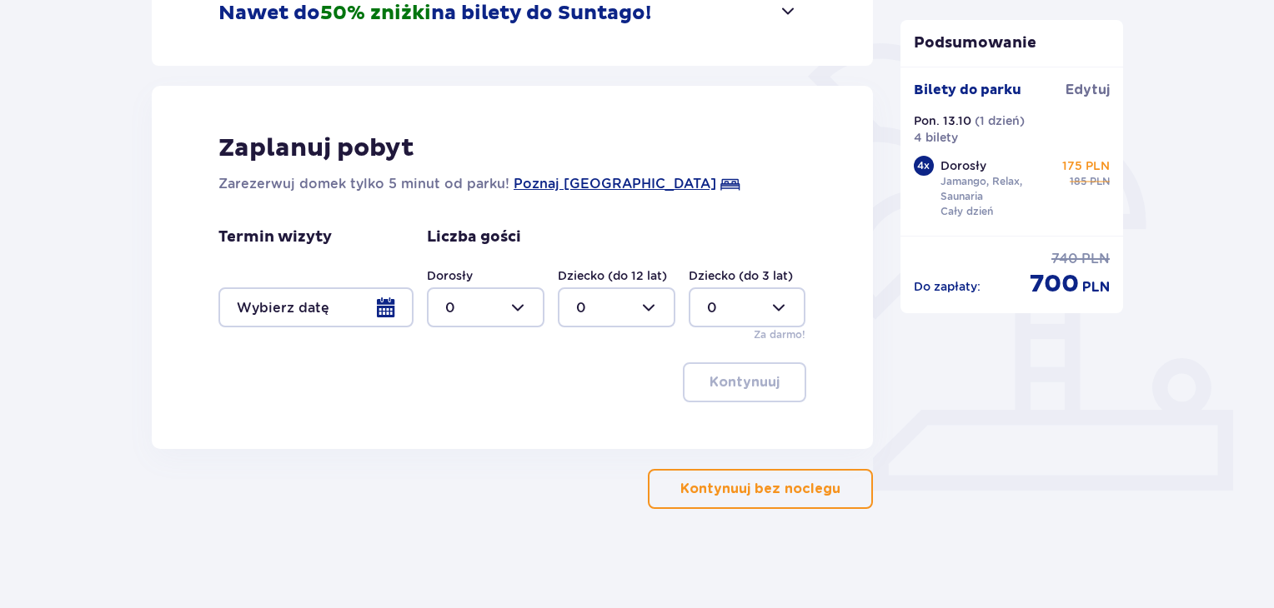
click at [380, 305] on div at bounding box center [315, 308] width 195 height 40
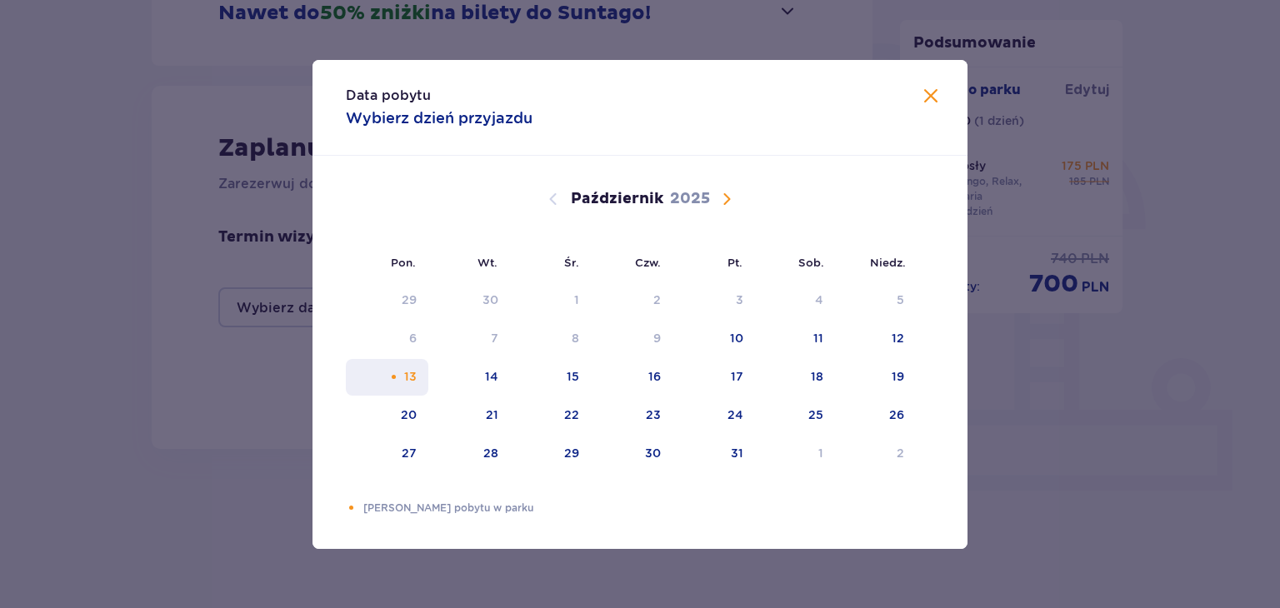
click at [423, 373] on div "13" at bounding box center [387, 377] width 83 height 37
click at [80, 394] on div "Data pobytu Wybierz dzień przyjazdu Pon. Wt. Śr. Czw. Pt. Sob. Niedz. Wrzesień …" at bounding box center [640, 304] width 1280 height 608
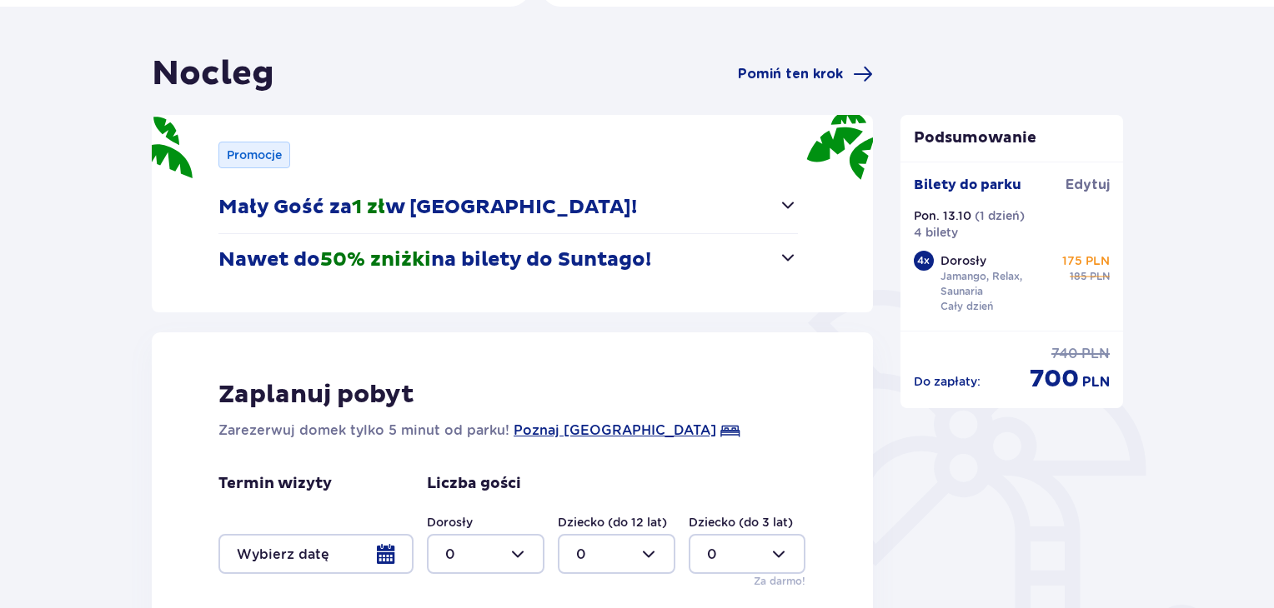
scroll to position [328, 0]
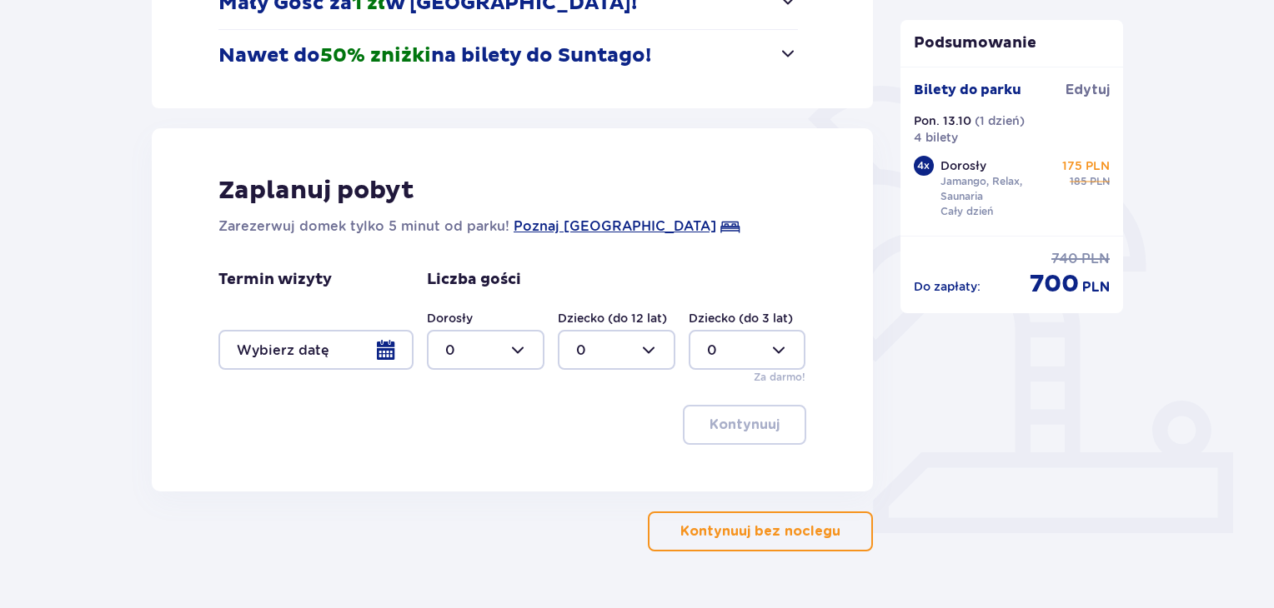
click at [742, 518] on button "Kontynuuj bez noclegu" at bounding box center [760, 532] width 225 height 40
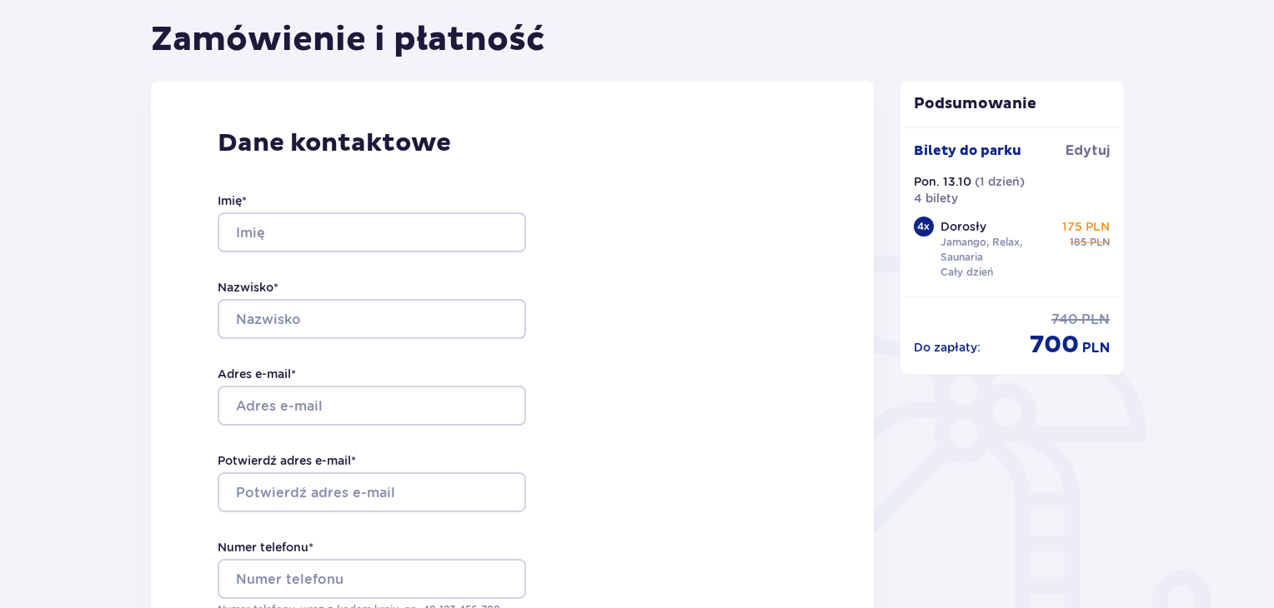
scroll to position [163, 0]
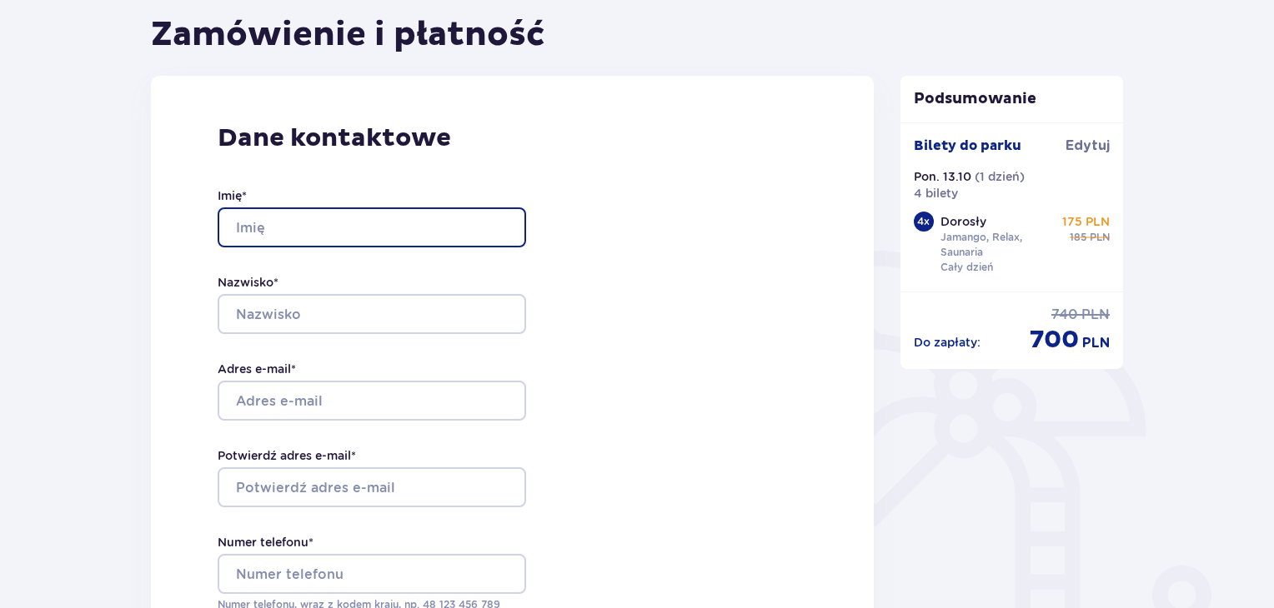
click at [383, 218] on input "Imię *" at bounding box center [372, 228] width 308 height 40
type input "Wiktoria"
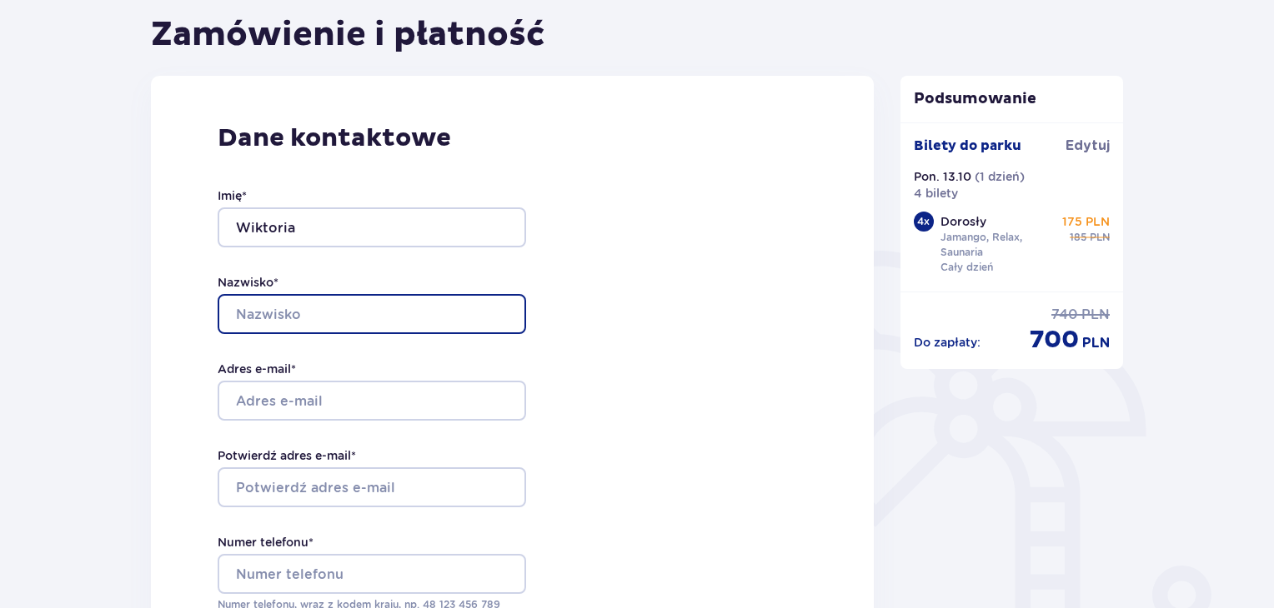
click at [472, 308] on input "Nazwisko *" at bounding box center [372, 314] width 308 height 40
type input "Sokołowska"
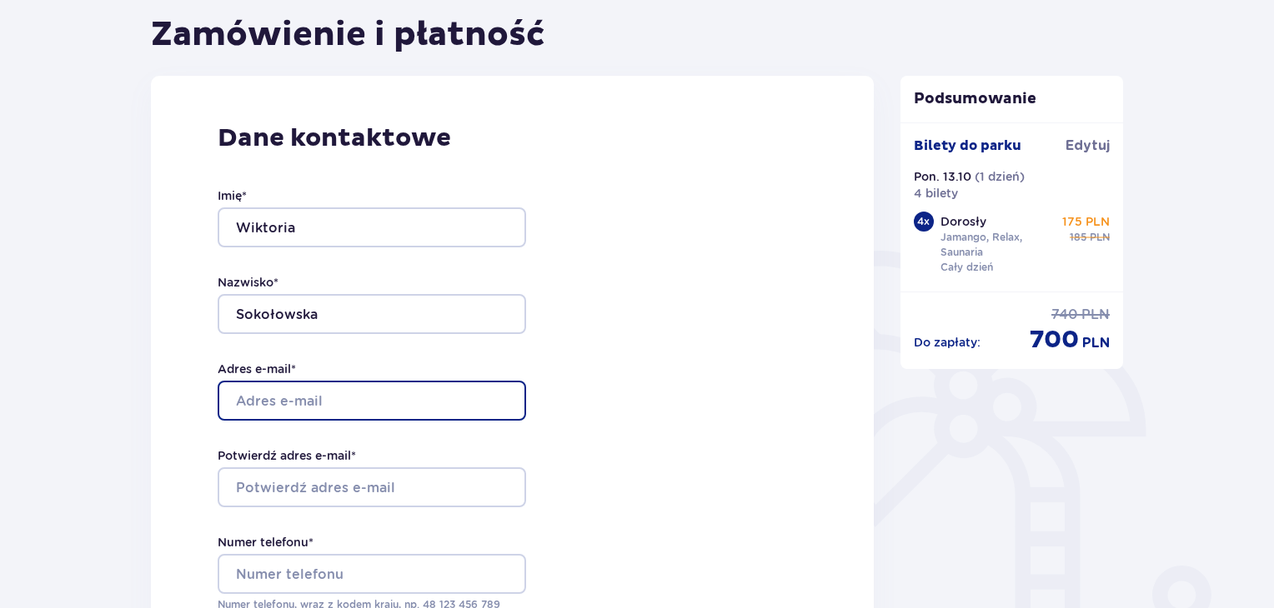
click at [462, 401] on input "Adres e-mail *" at bounding box center [372, 401] width 308 height 40
type input "wiktoriasokolowska0310@gmail.com"
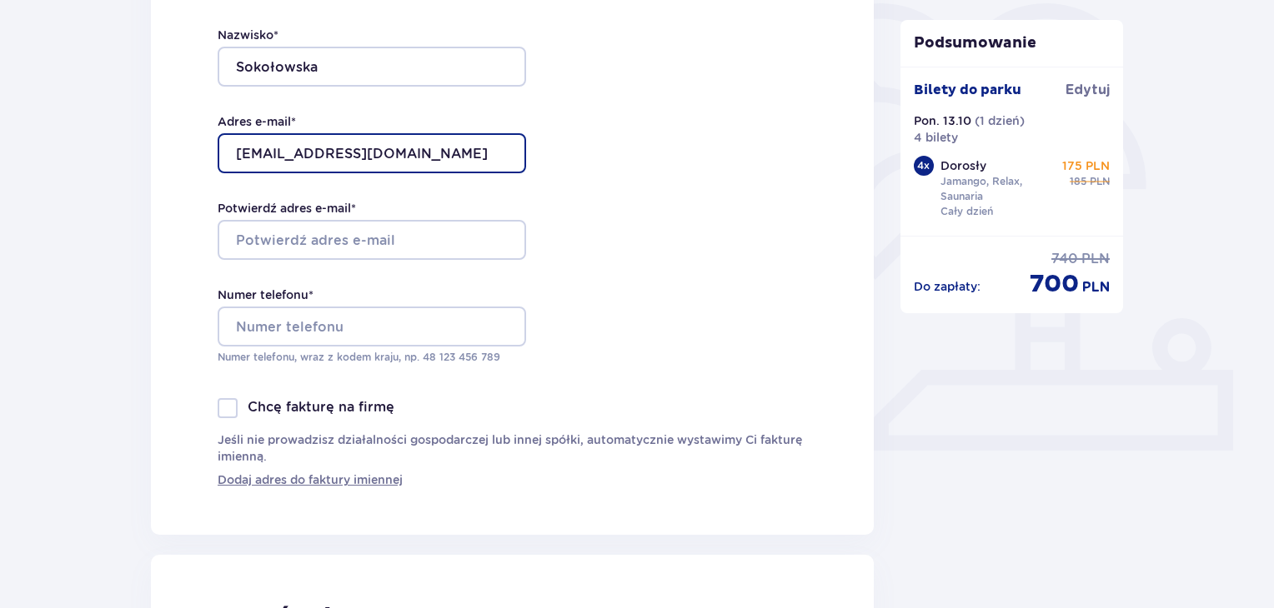
scroll to position [427, 0]
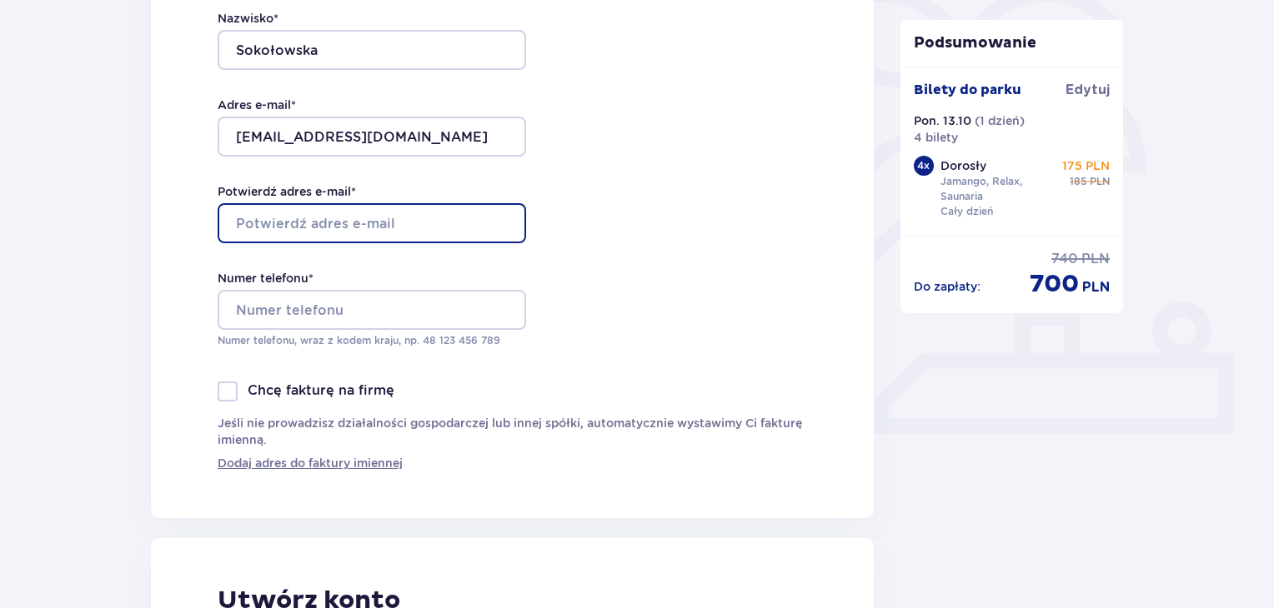
click at [417, 221] on input "Potwierdź adres e-mail *" at bounding box center [372, 223] width 308 height 40
type input "wiktoriasokolowska0310@gmail.com"
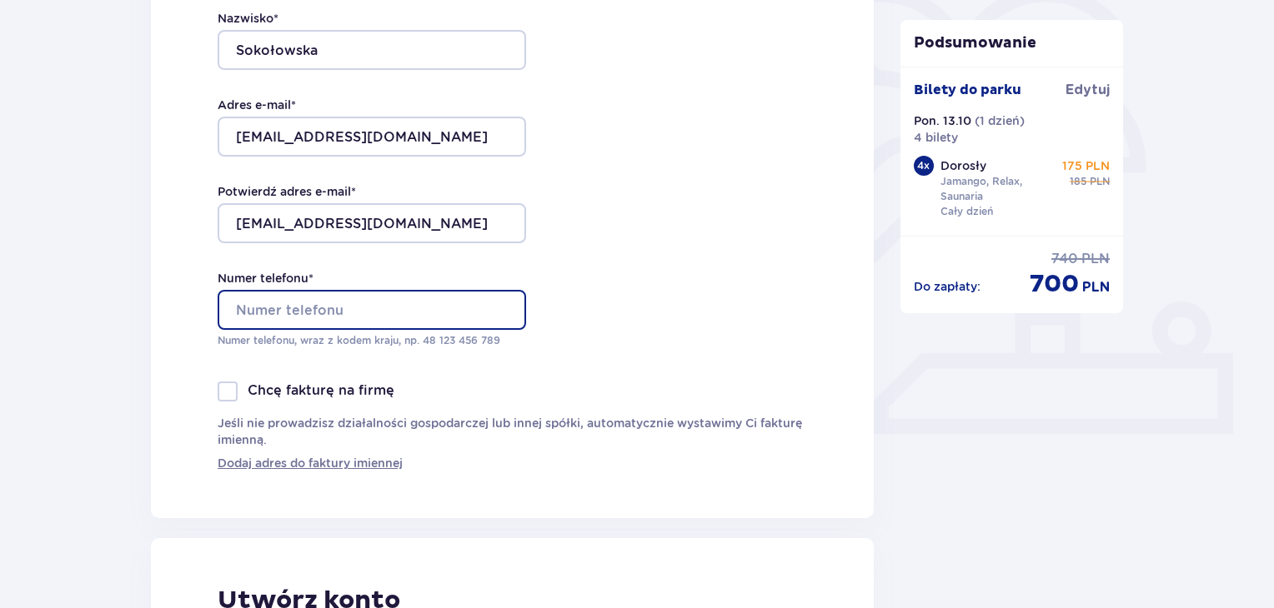
click at [419, 300] on input "Numer telefonu *" at bounding box center [372, 310] width 308 height 40
type input "726090824"
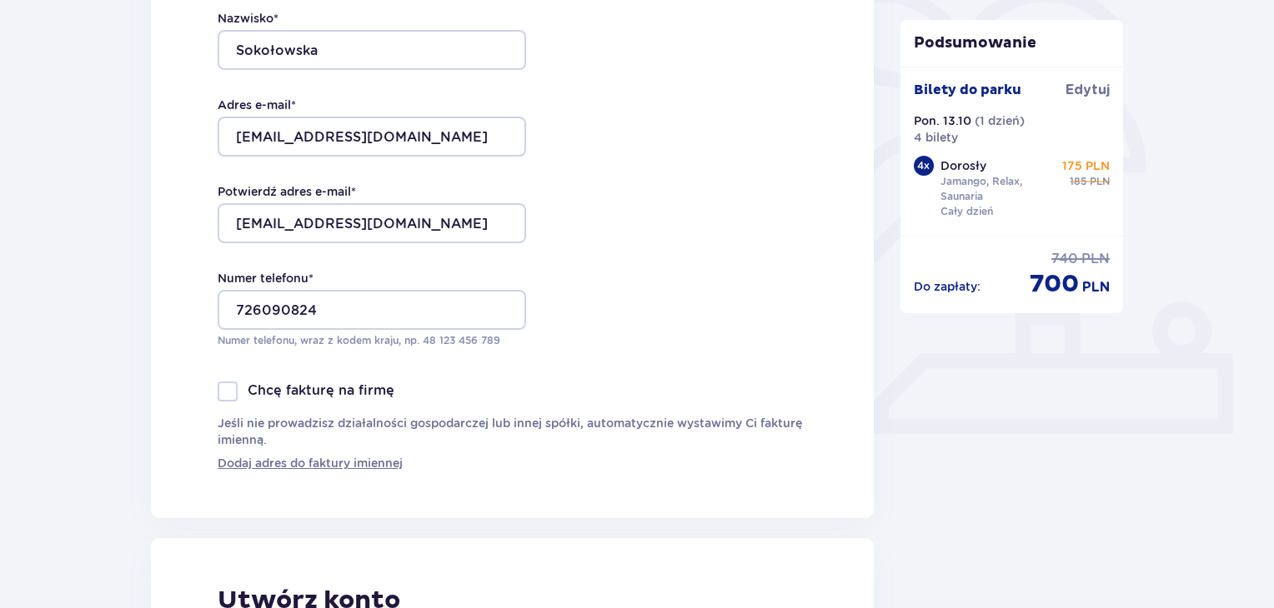
click at [609, 271] on div "Dane kontaktowe Imię * Wiktoria Nazwisko * Sokołowska Adres e-mail * wiktoriaso…" at bounding box center [512, 165] width 723 height 707
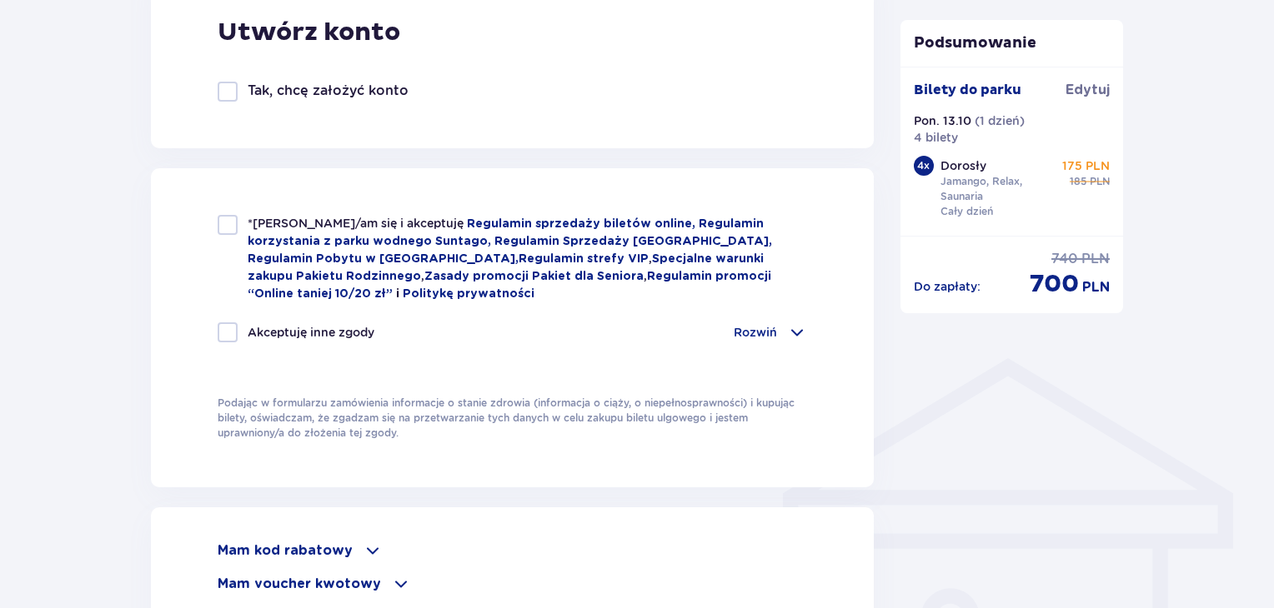
scroll to position [999, 0]
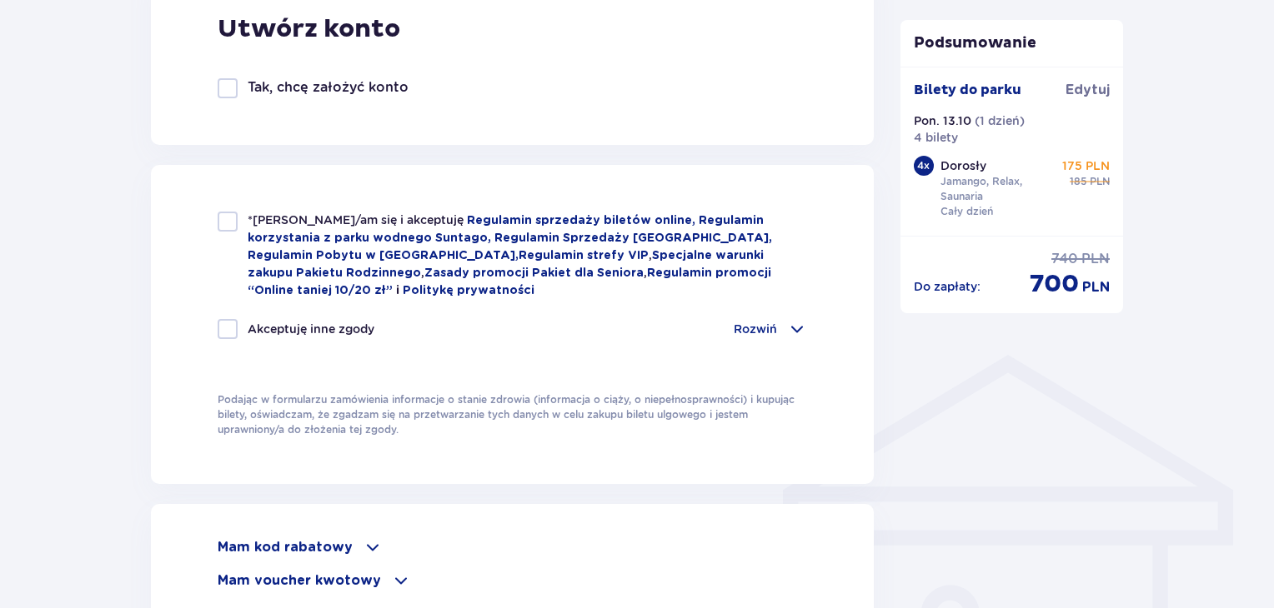
click at [333, 225] on span "*Zapoznałem/am się i akceptuję" at bounding box center [357, 219] width 219 height 13
checkbox input "true"
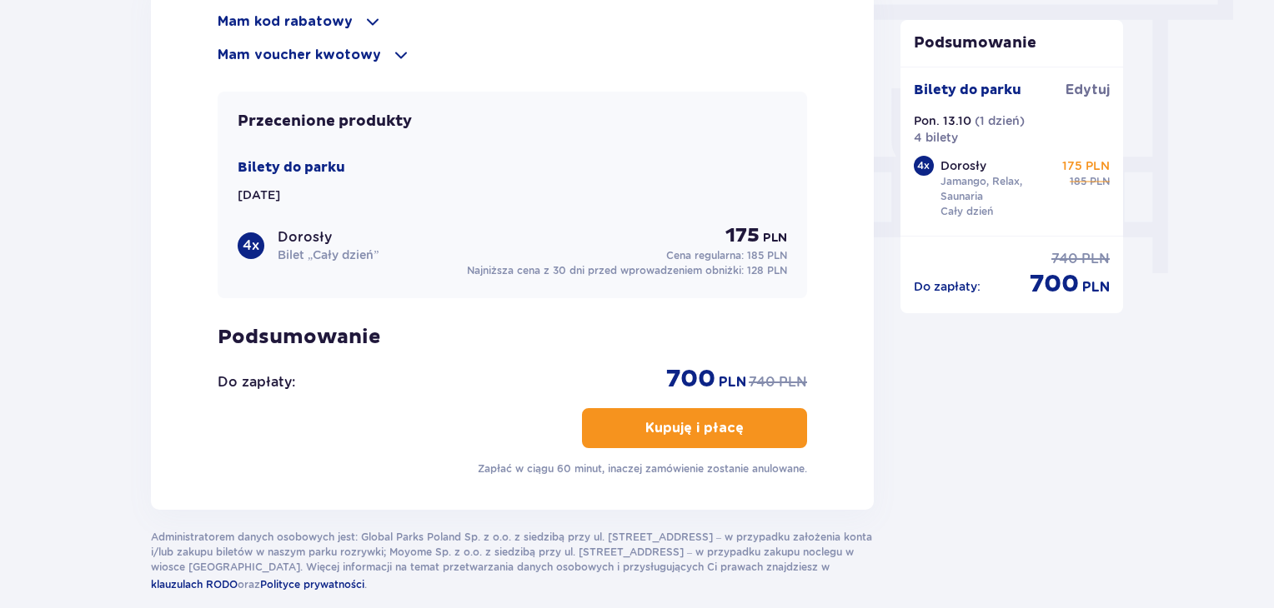
scroll to position [1605, 0]
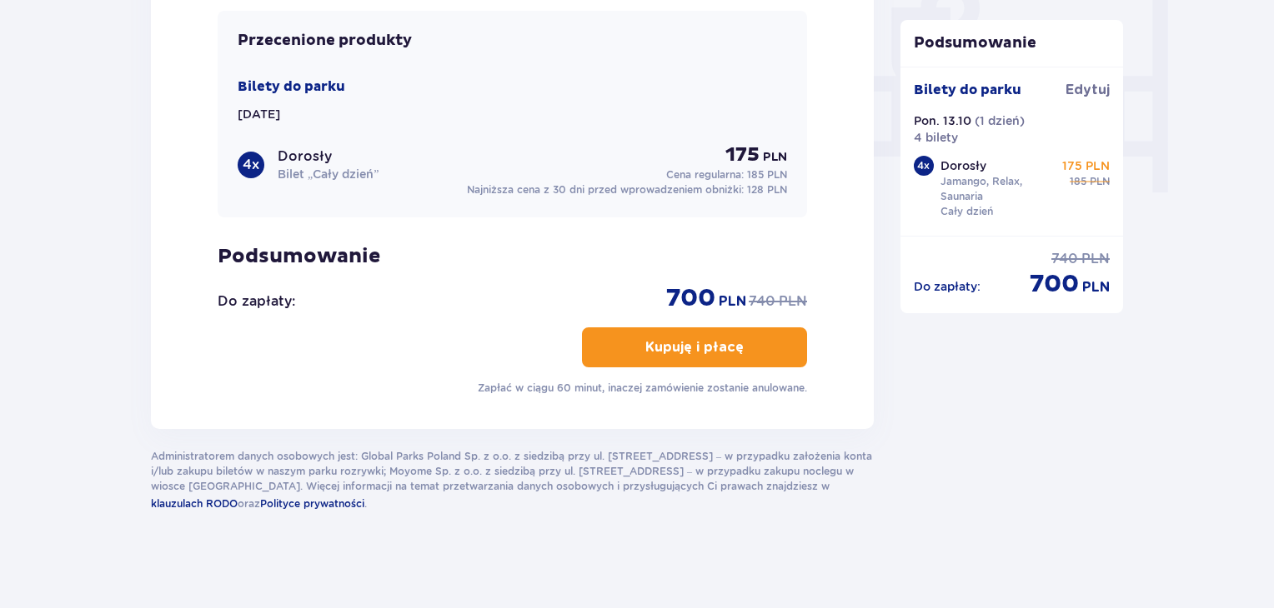
click at [654, 353] on button "Kupuję i płacę" at bounding box center [694, 348] width 225 height 40
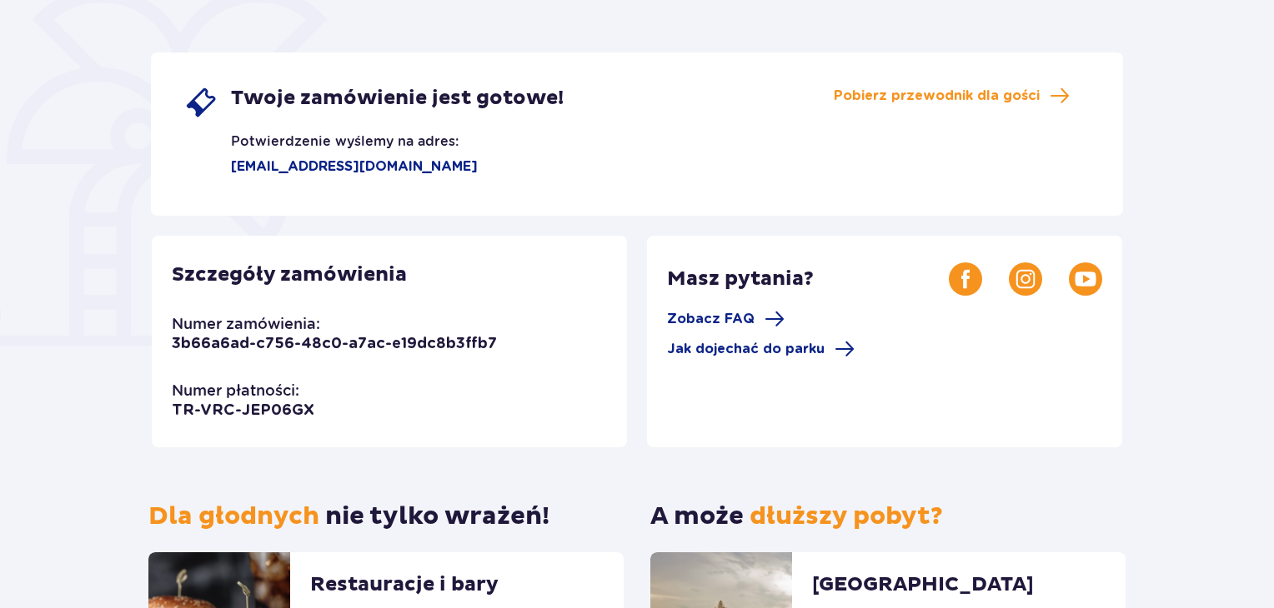
scroll to position [267, 0]
